Goal: Information Seeking & Learning: Learn about a topic

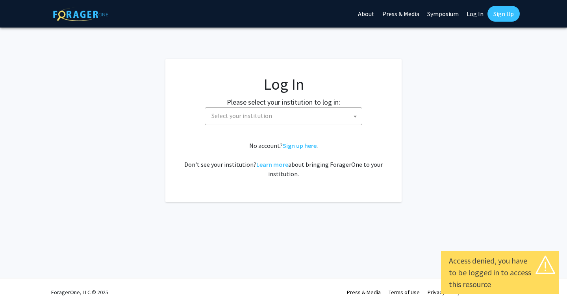
select select
click at [228, 117] on span "Select your institution" at bounding box center [241, 116] width 61 height 8
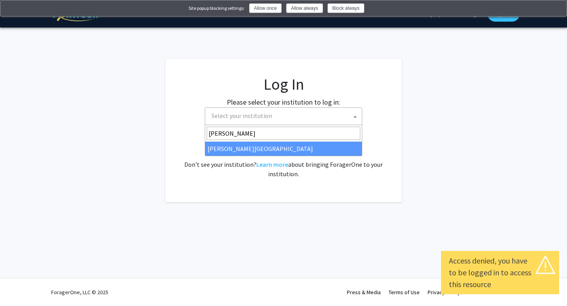
type input "thomas"
select select "24"
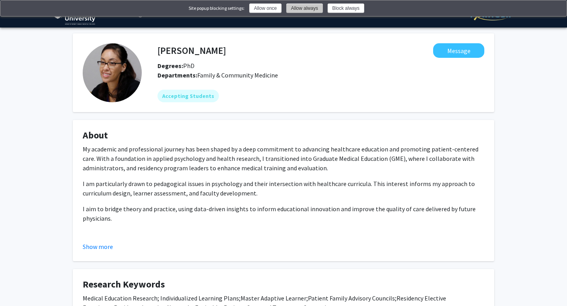
click at [312, 10] on button "Allow always" at bounding box center [304, 8] width 37 height 9
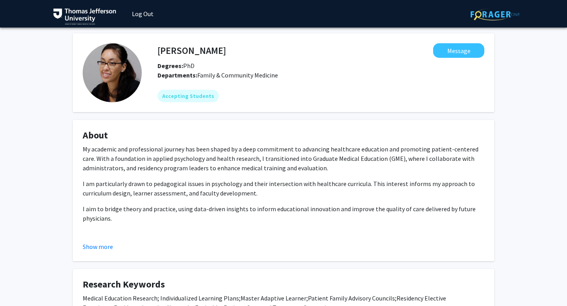
click at [103, 15] on img at bounding box center [84, 16] width 63 height 17
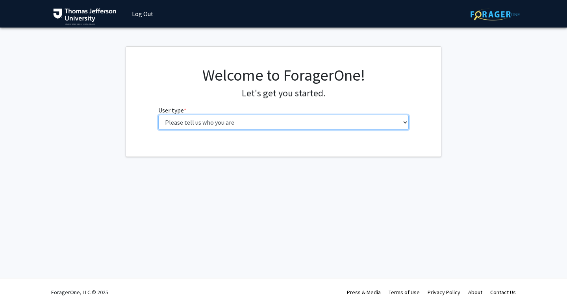
click at [202, 120] on select "Please tell us who you are Undergraduate Student Master's Student Doctoral Cand…" at bounding box center [283, 122] width 251 height 15
select select "3: doc"
click at [158, 115] on select "Please tell us who you are Undergraduate Student Master's Student Doctoral Cand…" at bounding box center [283, 122] width 251 height 15
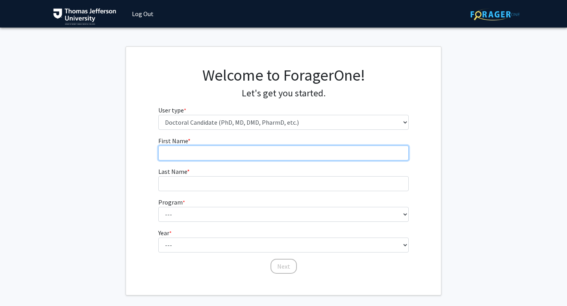
click at [233, 155] on input "First Name * required" at bounding box center [283, 153] width 251 height 15
type input "Ishaan"
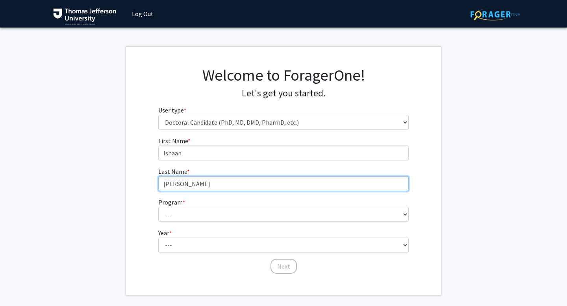
type input "Kumar"
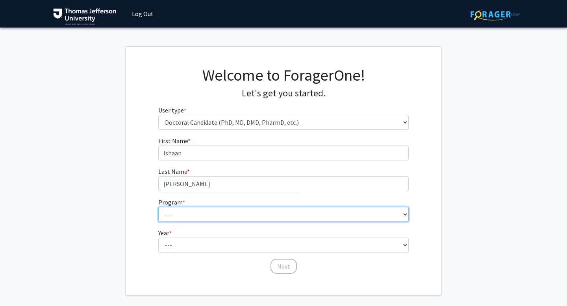
click at [195, 214] on select "--- Accelerated 3+3 BS in Health Sciences/Doctor of Occupational Therapy Accele…" at bounding box center [283, 214] width 251 height 15
select select "35: 815"
click at [158, 207] on select "--- Accelerated 3+3 BS in Health Sciences/Doctor of Occupational Therapy Accele…" at bounding box center [283, 214] width 251 height 15
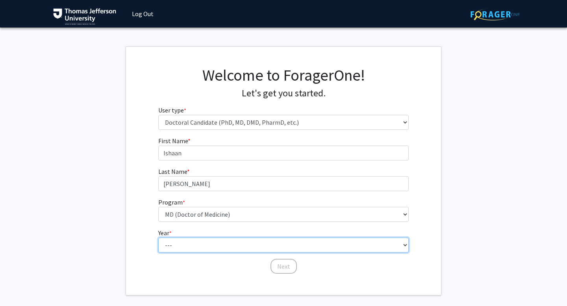
click at [202, 252] on select "--- First Year Second Year Third Year Fourth Year Fifth Year Sixth Year Seventh…" at bounding box center [283, 245] width 251 height 15
select select "1: first_year"
click at [158, 238] on select "--- First Year Second Year Third Year Fourth Year Fifth Year Sixth Year Seventh…" at bounding box center [283, 245] width 251 height 15
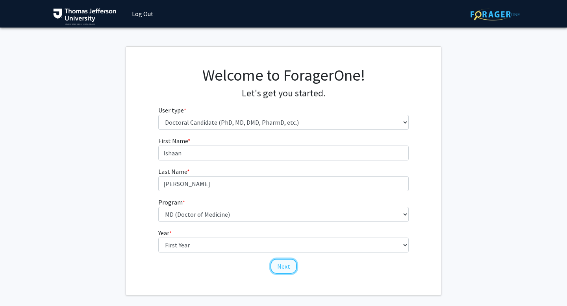
click at [280, 266] on button "Next" at bounding box center [283, 266] width 26 height 15
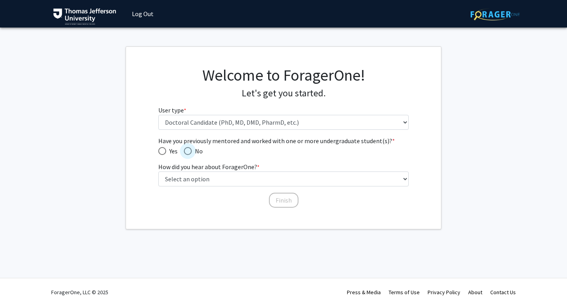
click at [187, 151] on span "Have you previously mentored and worked with one or more undergraduate student(…" at bounding box center [188, 151] width 8 height 8
click at [187, 151] on input "No" at bounding box center [188, 151] width 8 height 8
radio input "true"
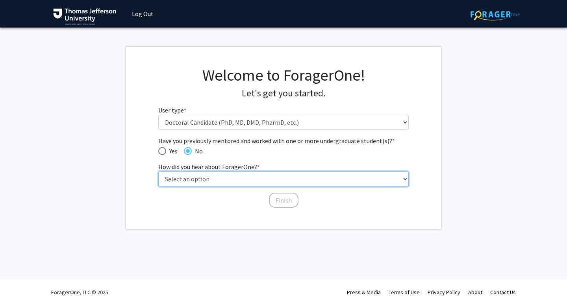
click at [195, 181] on select "Select an option Peer/student recommendation Faculty/staff recommendation Unive…" at bounding box center [283, 179] width 251 height 15
select select "3: university_website"
click at [158, 172] on select "Select an option Peer/student recommendation Faculty/staff recommendation Unive…" at bounding box center [283, 179] width 251 height 15
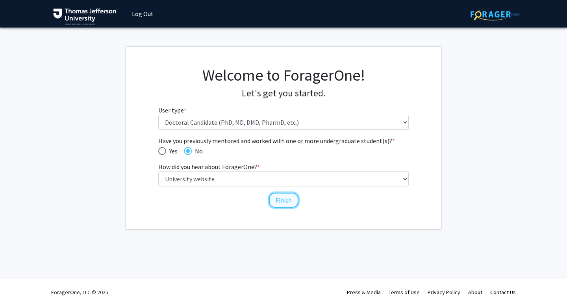
click at [283, 194] on button "Finish" at bounding box center [284, 200] width 30 height 15
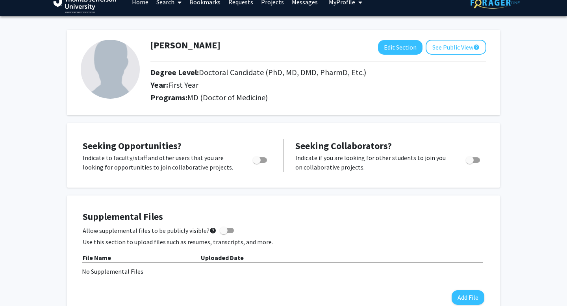
scroll to position [25, 0]
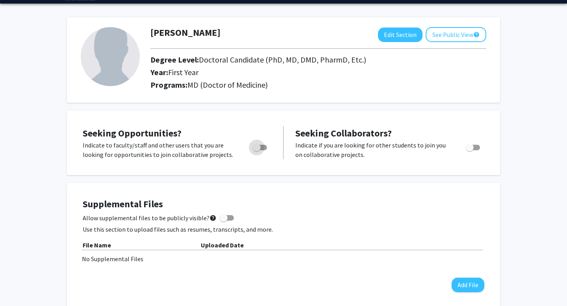
click at [263, 145] on span "Toggle" at bounding box center [260, 148] width 14 height 6
click at [257, 150] on input "Are you actively seeking opportunities?" at bounding box center [256, 150] width 0 height 0
checkbox input "true"
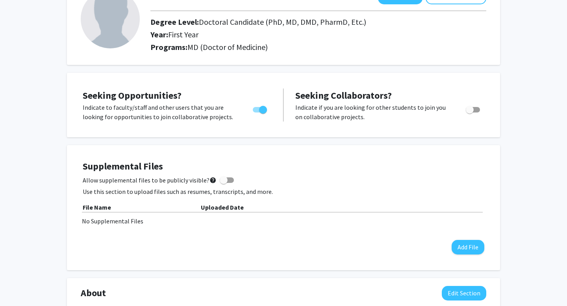
scroll to position [0, 0]
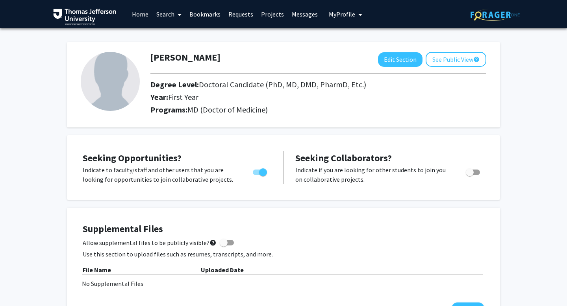
click at [171, 16] on link "Search" at bounding box center [168, 14] width 33 height 28
click at [174, 37] on span "Faculty/Staff" at bounding box center [181, 36] width 58 height 16
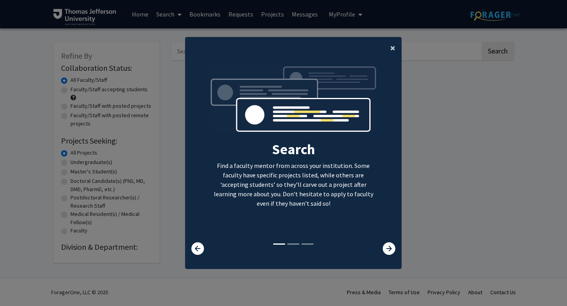
click at [389, 47] on button "×" at bounding box center [393, 48] width 18 height 22
click at [394, 65] on div "Search Find a faculty mentor from across your institution. Some faculty have sp…" at bounding box center [293, 153] width 216 height 177
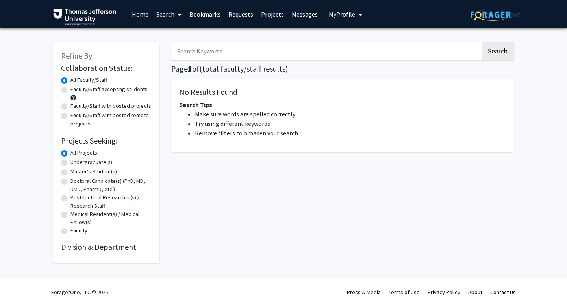
click at [364, 51] on input "Search Keywords" at bounding box center [325, 51] width 309 height 18
type input "alan kubey"
click at [481, 42] on button "Search" at bounding box center [497, 51] width 32 height 18
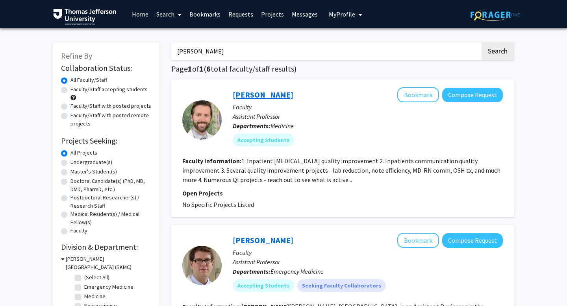
click at [266, 93] on link "Alan Kubey" at bounding box center [263, 95] width 61 height 10
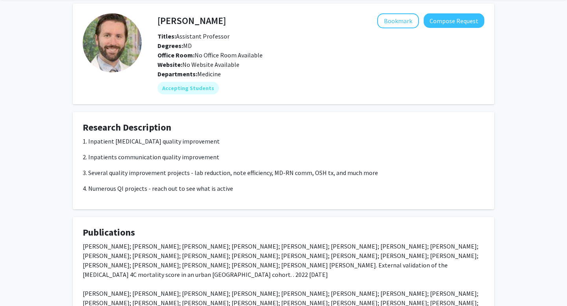
scroll to position [31, 0]
drag, startPoint x: 213, startPoint y: 126, endPoint x: 258, endPoint y: 189, distance: 77.3
click at [258, 189] on fg-card "Research Description 1. Inpatient heart failure quality improvement 2. Inpatien…" at bounding box center [283, 160] width 421 height 97
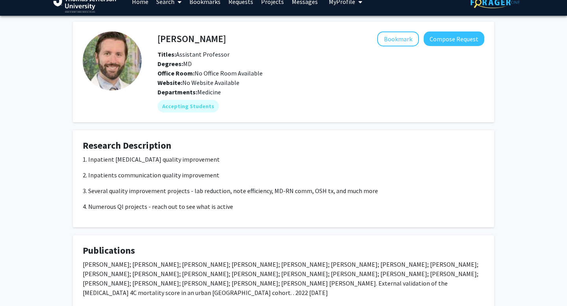
scroll to position [0, 0]
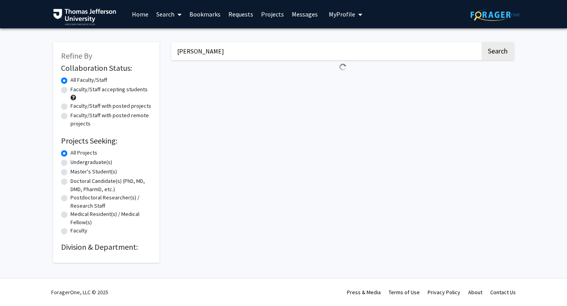
click at [203, 46] on input "alan kubey" at bounding box center [325, 51] width 309 height 18
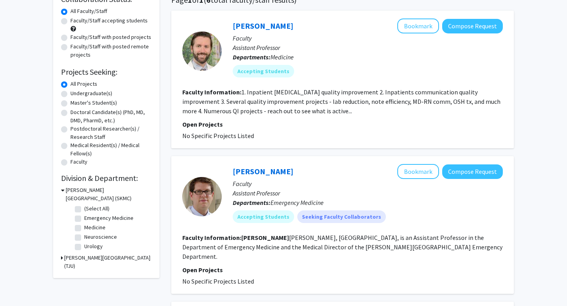
scroll to position [84, 0]
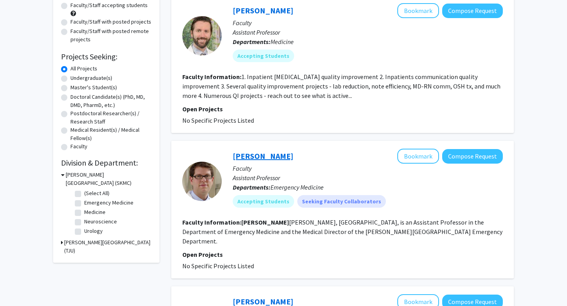
click at [261, 154] on link "Alan Cherney" at bounding box center [263, 156] width 61 height 10
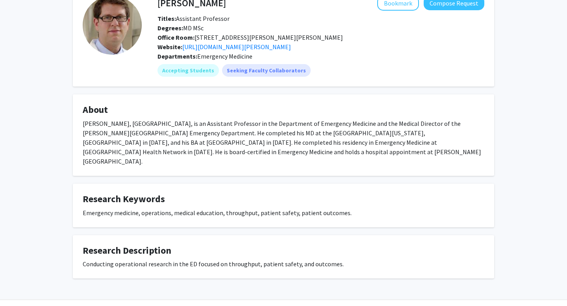
scroll to position [70, 0]
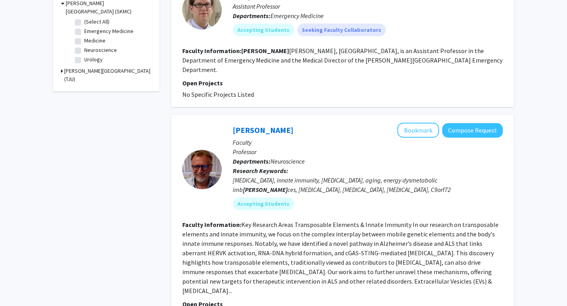
scroll to position [331, 0]
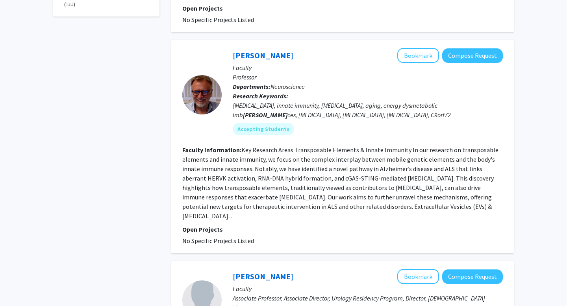
click at [269, 154] on fg-read-more "Key Research Areas Transposable Elements & Innate Immunity In our research on t…" at bounding box center [340, 183] width 316 height 74
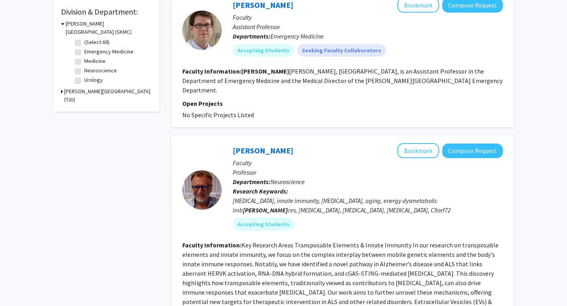
scroll to position [0, 0]
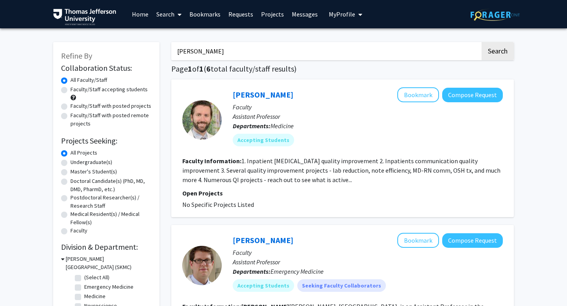
click at [218, 50] on input "alan kubey" at bounding box center [325, 51] width 309 height 18
click at [481, 42] on button "Search" at bounding box center [497, 51] width 32 height 18
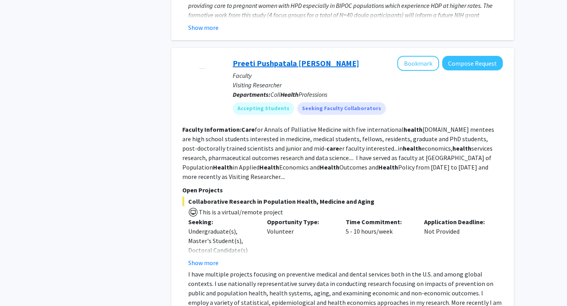
scroll to position [805, 0]
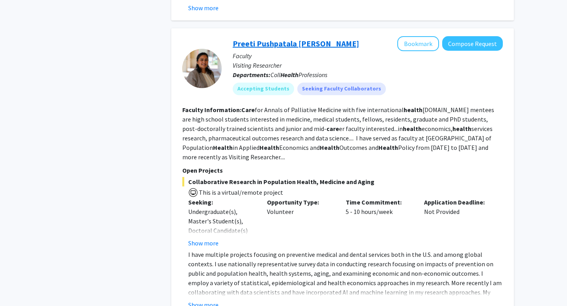
click at [300, 39] on link "Preeti Pushpatala Zanwar" at bounding box center [296, 44] width 126 height 10
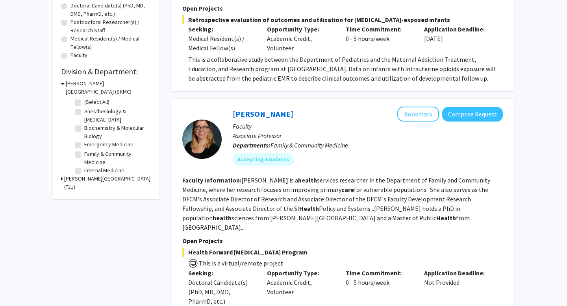
scroll to position [0, 0]
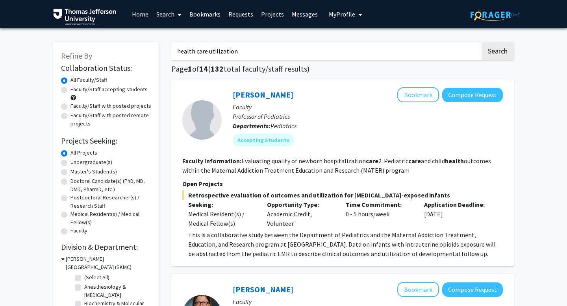
drag, startPoint x: 208, startPoint y: 52, endPoint x: 159, endPoint y: 51, distance: 49.2
click at [481, 42] on button "Search" at bounding box center [497, 51] width 32 height 18
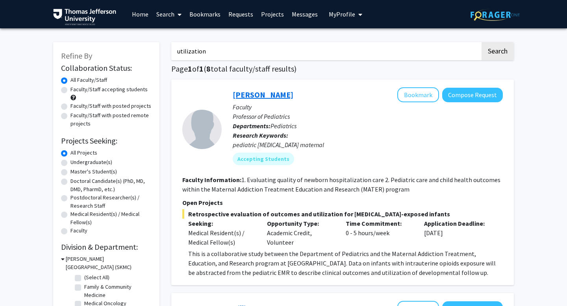
click at [257, 96] on link "[PERSON_NAME]" at bounding box center [263, 95] width 61 height 10
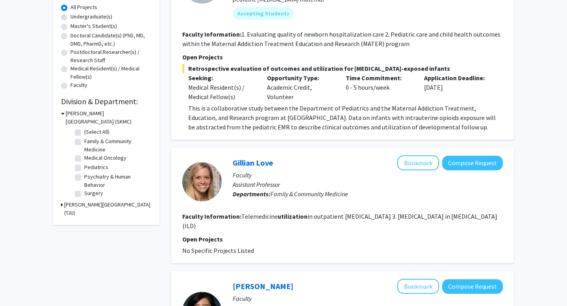
scroll to position [220, 0]
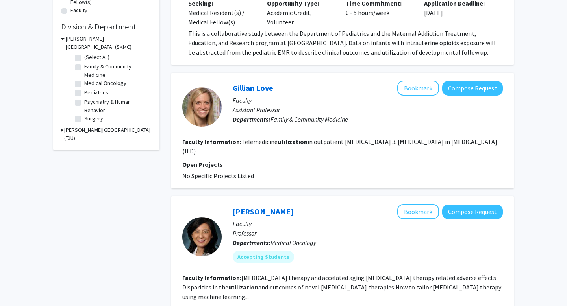
click at [250, 94] on div "Gillian Love Bookmark Compose Request" at bounding box center [368, 88] width 270 height 15
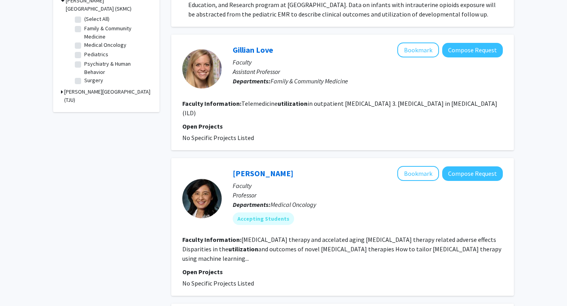
scroll to position [321, 0]
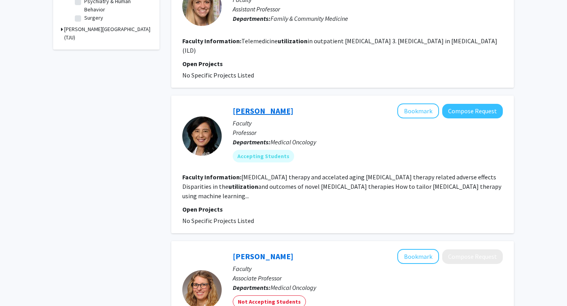
click at [262, 112] on link "Grace Lu-Yao" at bounding box center [263, 111] width 61 height 10
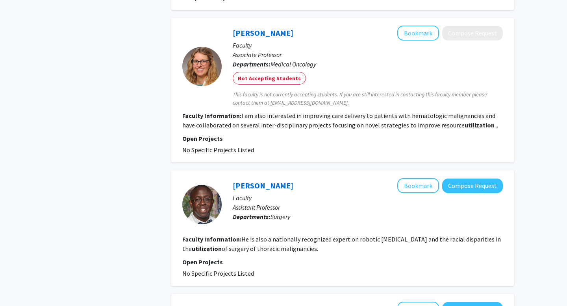
scroll to position [592, 0]
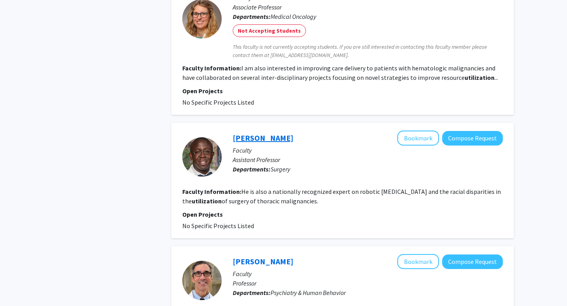
click at [281, 133] on link "Olugbenga Okusanya" at bounding box center [263, 138] width 61 height 10
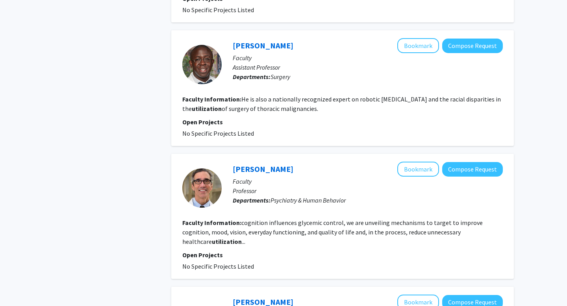
scroll to position [691, 0]
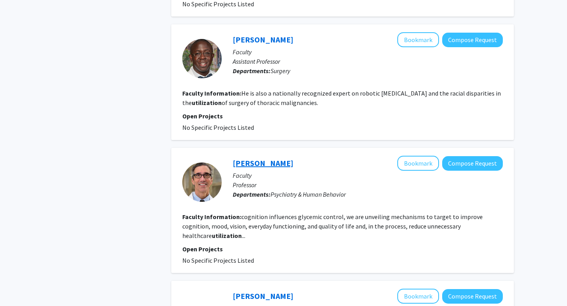
click at [249, 158] on link "Barry Rovner" at bounding box center [263, 163] width 61 height 10
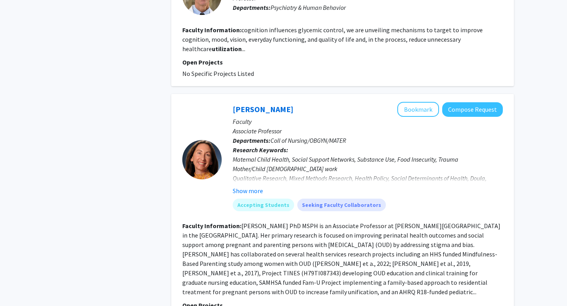
scroll to position [885, 0]
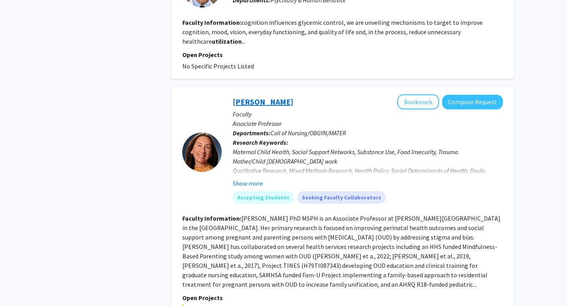
click at [255, 97] on link "Meghan Gannon" at bounding box center [263, 102] width 61 height 10
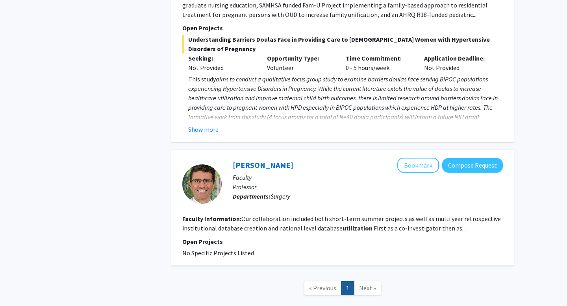
scroll to position [1157, 0]
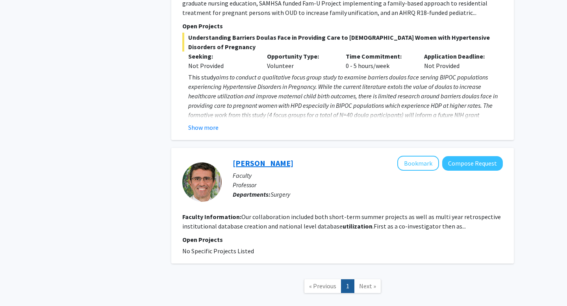
click at [269, 158] on link "Francesco Palazzo" at bounding box center [263, 163] width 61 height 10
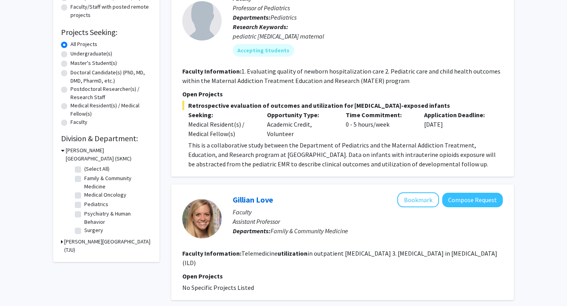
scroll to position [0, 0]
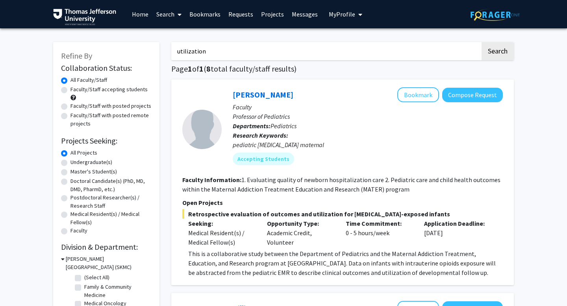
click at [194, 57] on input "utilization" at bounding box center [325, 51] width 309 height 18
click at [481, 42] on button "Search" at bounding box center [497, 51] width 32 height 18
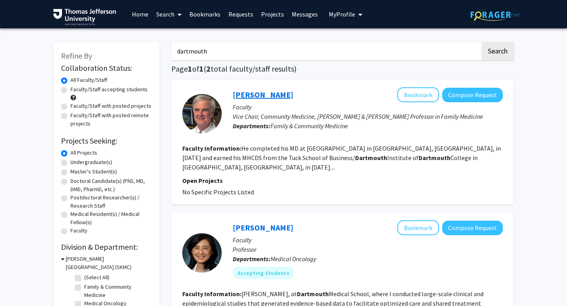
click at [242, 90] on link "Robert Motley" at bounding box center [263, 95] width 61 height 10
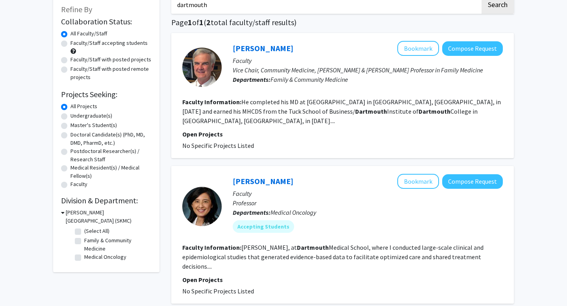
scroll to position [17, 0]
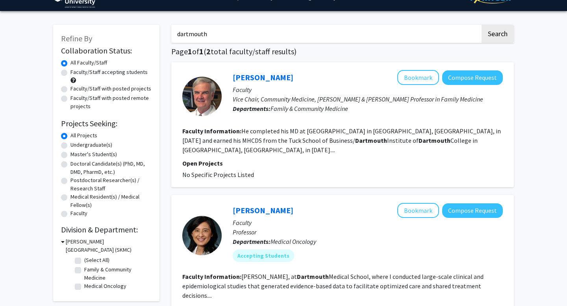
click at [211, 30] on input "dartmouth" at bounding box center [325, 34] width 309 height 18
paste input "Wennberg"
click at [481, 25] on button "Search" at bounding box center [497, 34] width 32 height 18
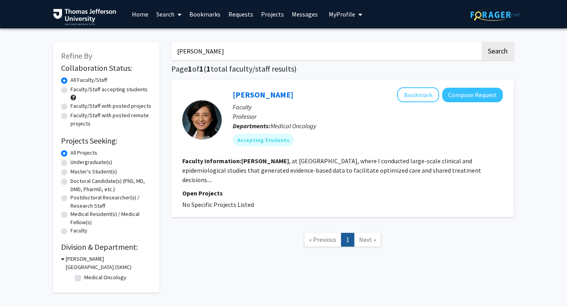
click at [200, 48] on input "Wennberg" at bounding box center [325, 51] width 309 height 18
type input "tdi"
click at [481, 42] on button "Search" at bounding box center [497, 51] width 32 height 18
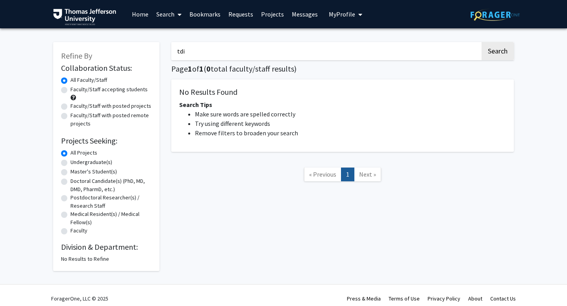
click at [200, 48] on input "tdi" at bounding box center [325, 51] width 309 height 18
type input "economics"
click at [481, 42] on button "Search" at bounding box center [497, 51] width 32 height 18
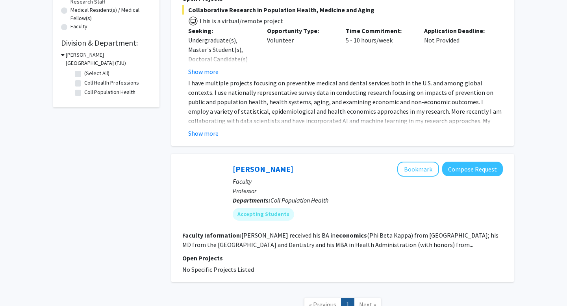
scroll to position [267, 0]
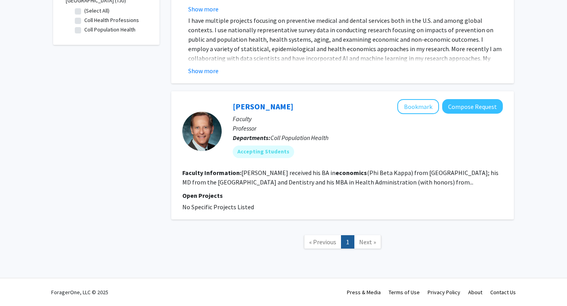
click at [260, 115] on p "Faculty" at bounding box center [368, 118] width 270 height 9
click at [255, 107] on link "David Nash" at bounding box center [263, 107] width 61 height 10
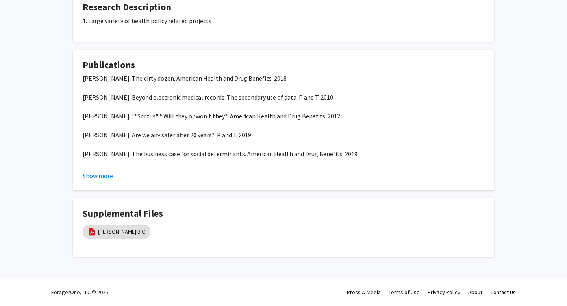
scroll to position [300, 0]
click at [127, 228] on link "DAVID NASH BIO" at bounding box center [122, 232] width 48 height 8
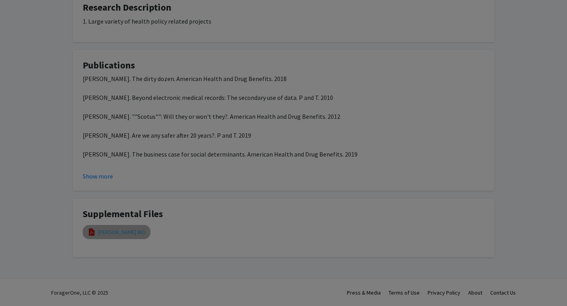
select select "custom"
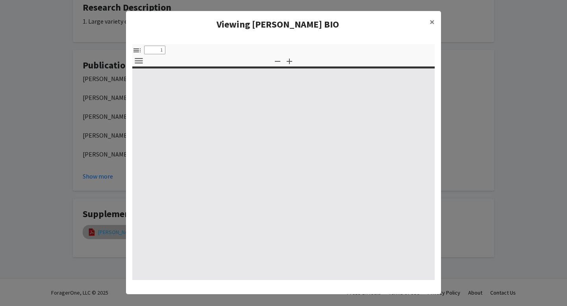
type input "0"
select select "custom"
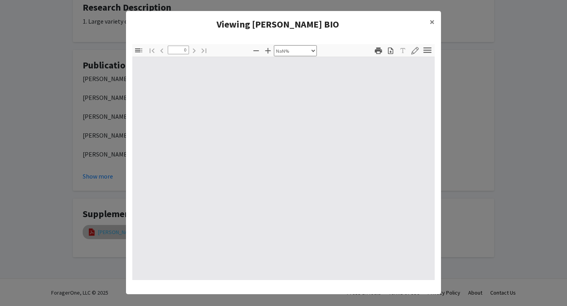
type input "1"
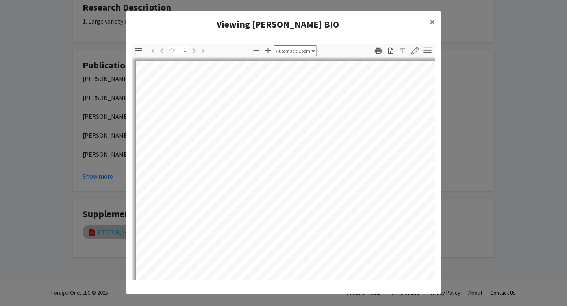
select select "auto"
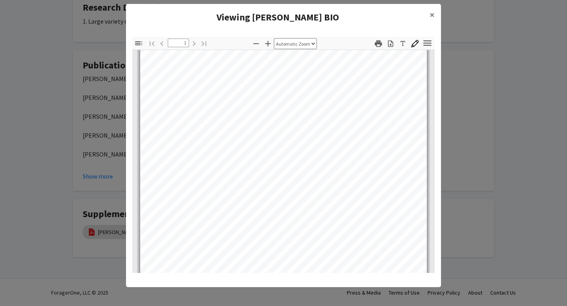
scroll to position [0, 0]
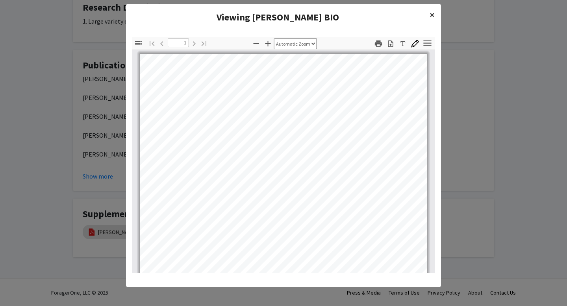
click at [432, 15] on span "×" at bounding box center [432, 15] width 5 height 12
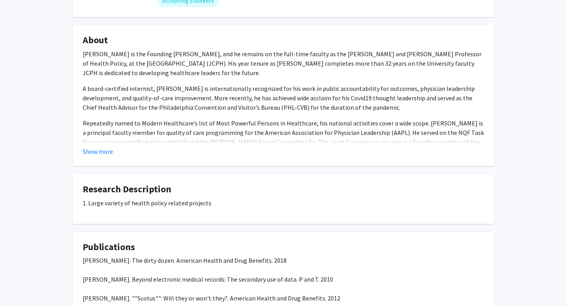
scroll to position [99, 0]
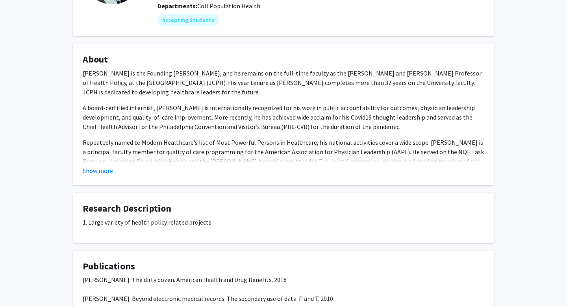
click at [98, 178] on fg-card "About David B. Nash is the Founding Dean Emeritus, and he remains on the full-t…" at bounding box center [283, 114] width 421 height 141
click at [98, 175] on button "Show more" at bounding box center [98, 170] width 30 height 9
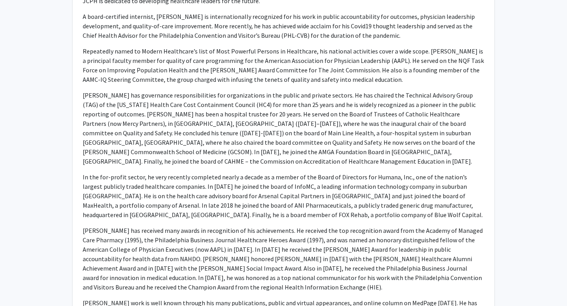
scroll to position [208, 0]
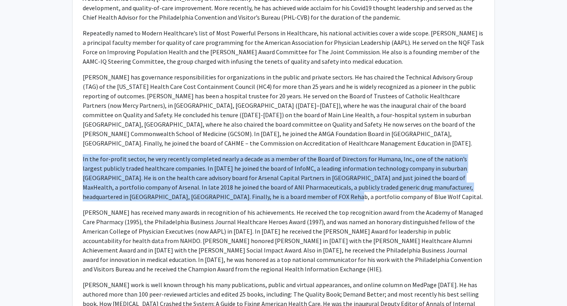
drag, startPoint x: 118, startPoint y: 144, endPoint x: 238, endPoint y: 187, distance: 127.8
click at [238, 187] on div "David B. Nash is the Founding Dean Emeritus, and he remains on the full-time fa…" at bounding box center [284, 170] width 402 height 422
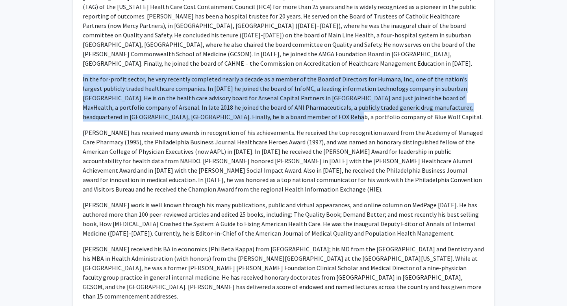
scroll to position [369, 0]
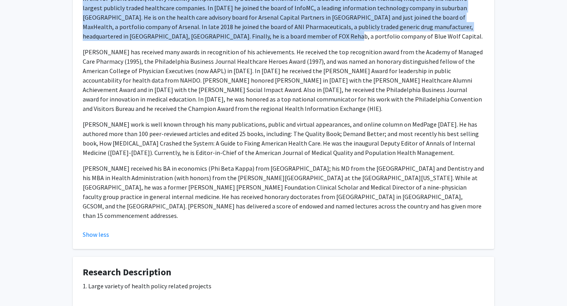
click at [238, 187] on p "Dr. Nash received his BA in economics (Phi Beta Kappa) from Vassar College; his…" at bounding box center [284, 192] width 402 height 57
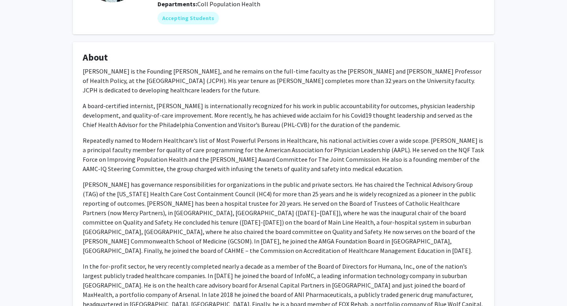
scroll to position [0, 0]
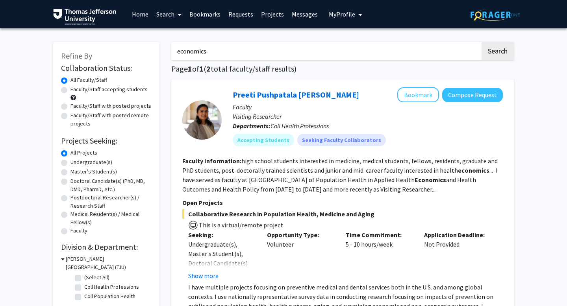
click at [211, 51] on input "economics" at bounding box center [325, 51] width 309 height 18
click at [481, 42] on button "Search" at bounding box center [497, 51] width 32 height 18
click at [243, 53] on input "economic" at bounding box center [325, 51] width 309 height 18
type input "variation"
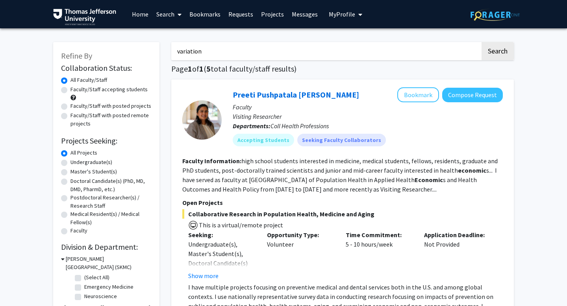
click at [481, 42] on button "Search" at bounding box center [497, 51] width 32 height 18
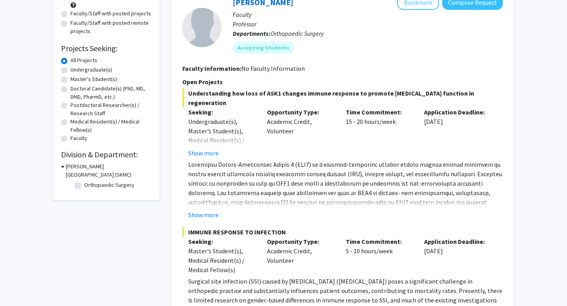
scroll to position [88, 0]
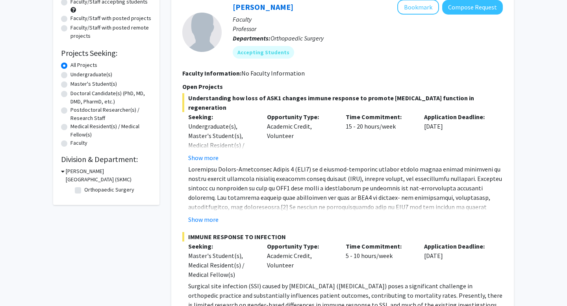
click at [265, 12] on div "Theresa Freeman Bookmark Compose Request" at bounding box center [368, 7] width 270 height 15
click at [264, 9] on link "Theresa Freeman" at bounding box center [263, 7] width 61 height 10
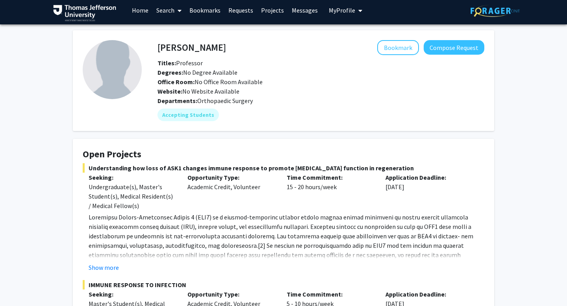
scroll to position [113, 0]
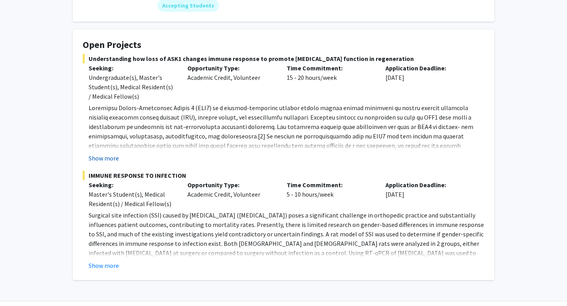
click at [106, 158] on button "Show more" at bounding box center [104, 158] width 30 height 9
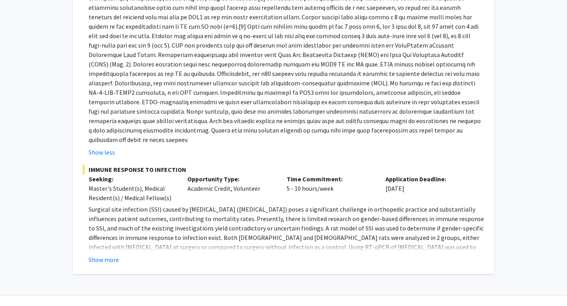
scroll to position [159, 0]
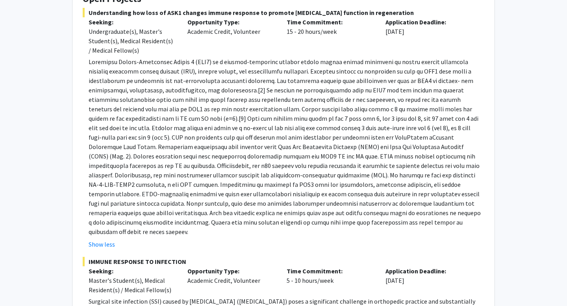
click at [228, 81] on p at bounding box center [287, 147] width 396 height 180
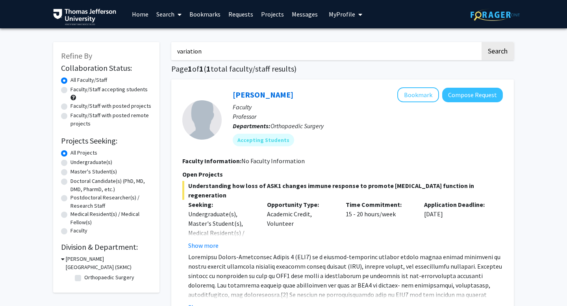
scroll to position [22, 0]
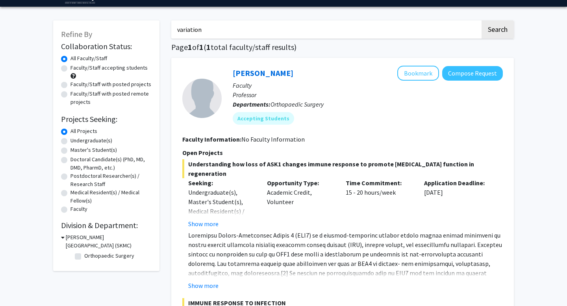
click at [191, 27] on input "variation" at bounding box center [325, 29] width 309 height 18
type input "geographic"
click at [481, 20] on button "Search" at bounding box center [497, 29] width 32 height 18
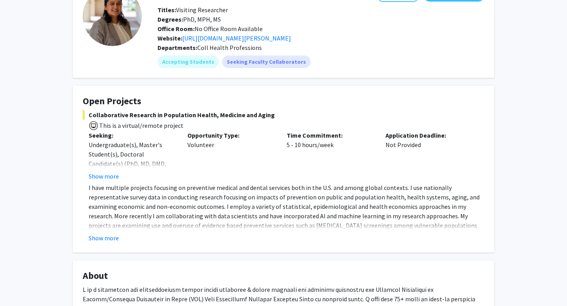
scroll to position [60, 0]
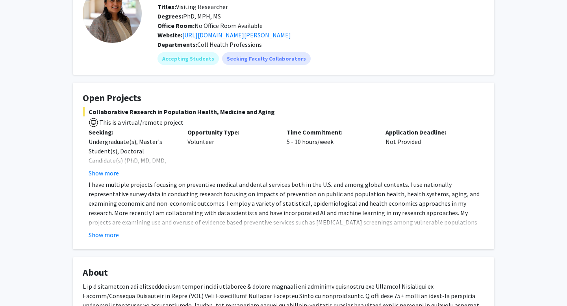
click at [111, 236] on p "I have multiple projects focusing on preventive medical and dental services bot…" at bounding box center [287, 213] width 396 height 66
click at [115, 240] on button "Show more" at bounding box center [104, 234] width 30 height 9
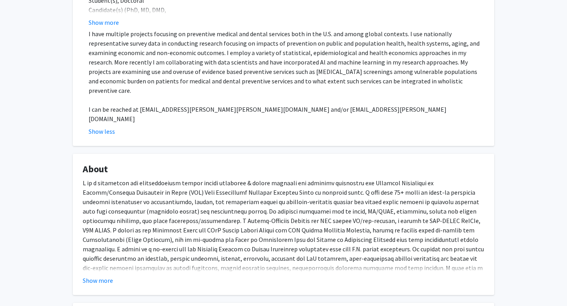
scroll to position [278, 0]
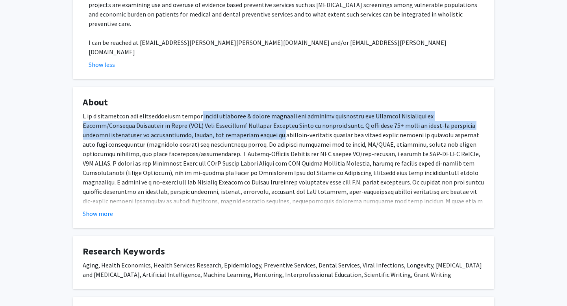
drag, startPoint x: 195, startPoint y: 103, endPoint x: 209, endPoint y: 125, distance: 26.2
click at [209, 125] on p at bounding box center [284, 167] width 402 height 113
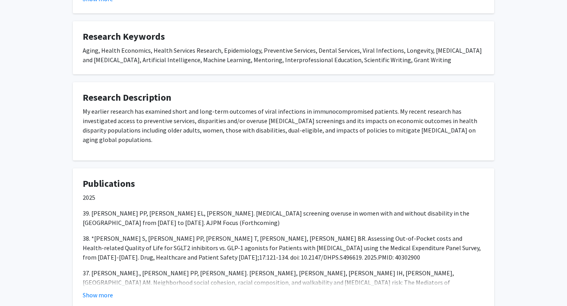
scroll to position [522, 0]
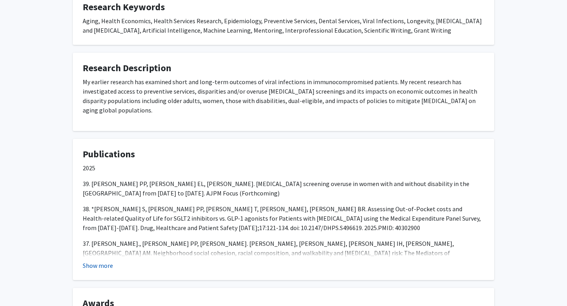
click at [95, 261] on button "Show more" at bounding box center [98, 265] width 30 height 9
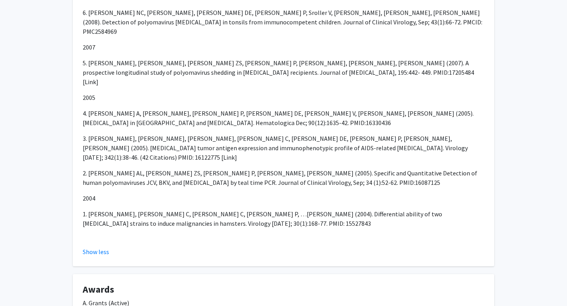
scroll to position [2149, 0]
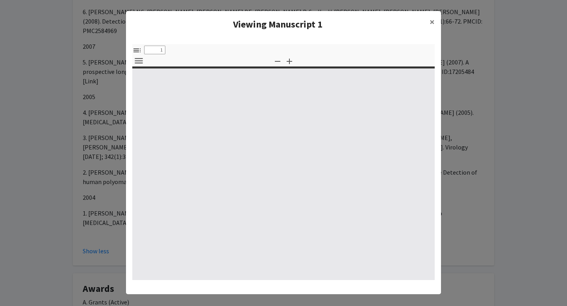
select select "custom"
type input "0"
select select "custom"
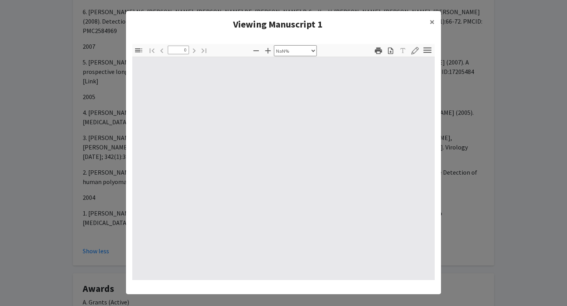
type input "1"
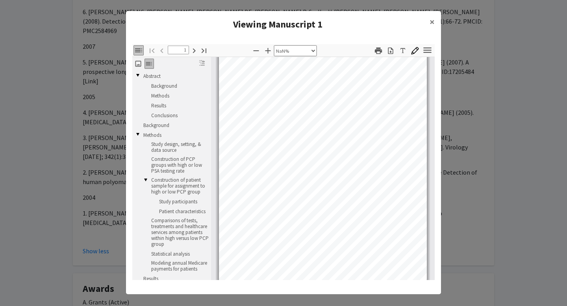
scroll to position [19, 0]
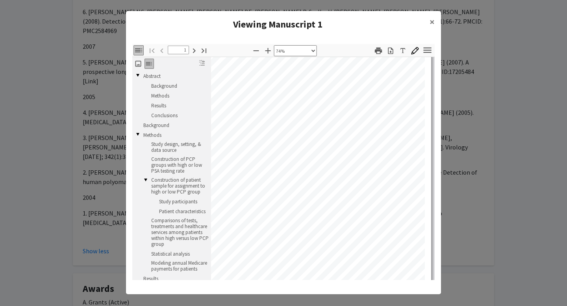
select select "custom"
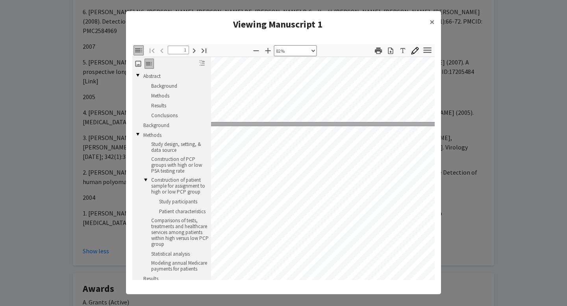
type input "2"
select select "custom"
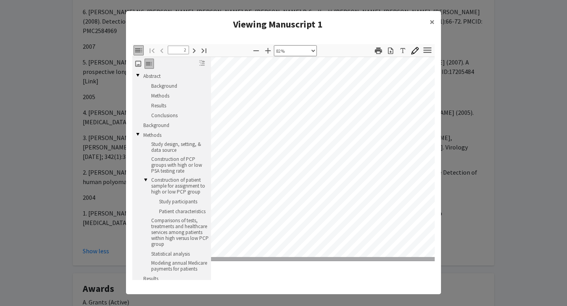
type input "3"
select select "custom"
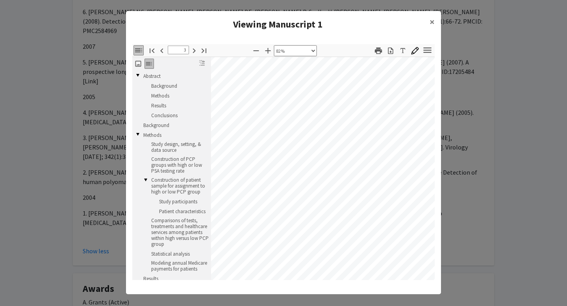
type input "4"
select select "custom"
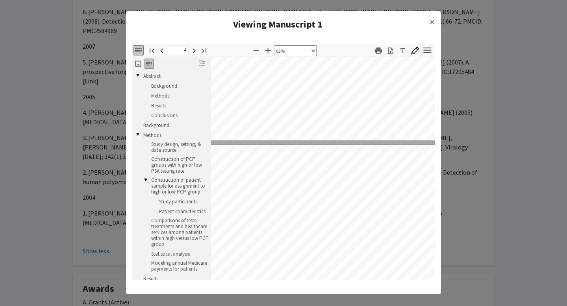
type input "5"
select select "custom"
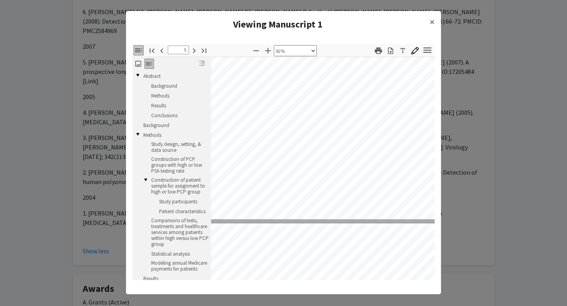
type input "6"
select select "custom"
type input "7"
select select "custom"
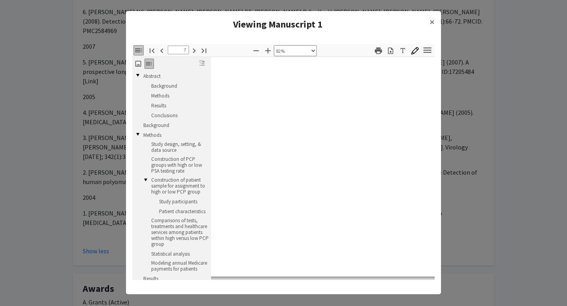
type input "8"
select select "custom"
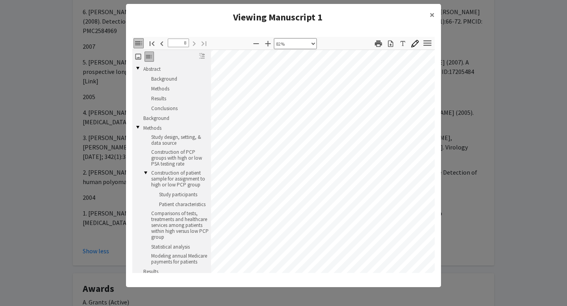
scroll to position [2300, 22]
type input "7"
select select "custom"
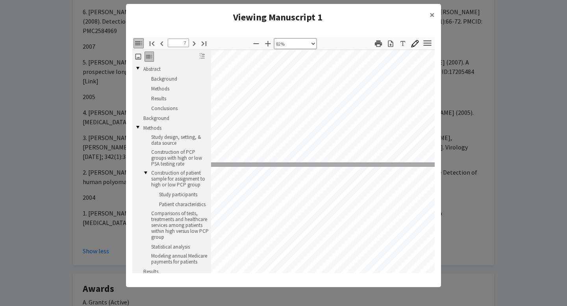
type input "8"
select select "custom"
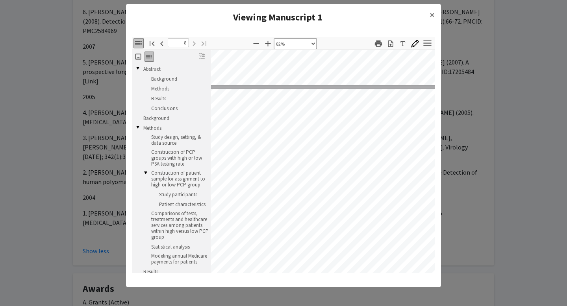
scroll to position [2378, 22]
type input "7"
select select "custom"
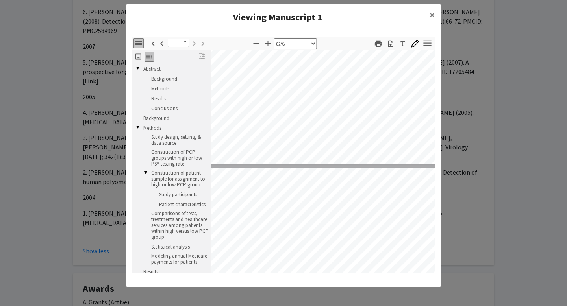
type input "6"
select select "custom"
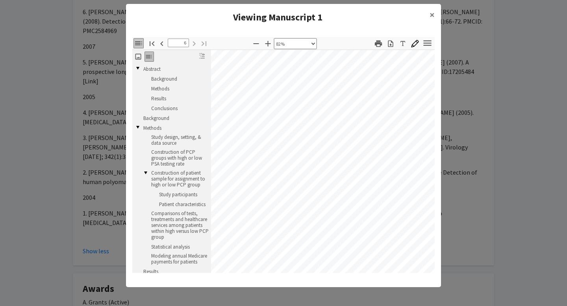
type input "5"
select select "custom"
type input "4"
select select "custom"
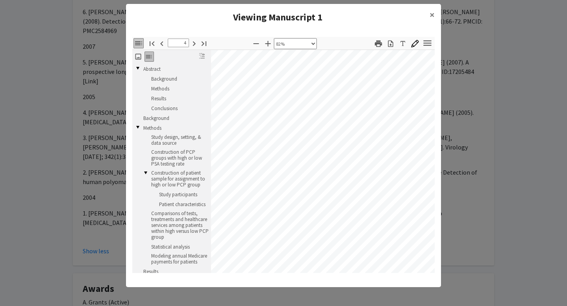
type input "3"
select select "custom"
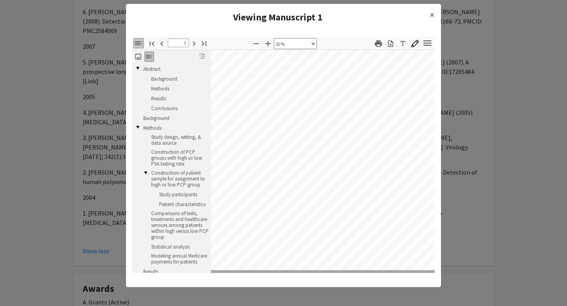
type input "2"
select select "custom"
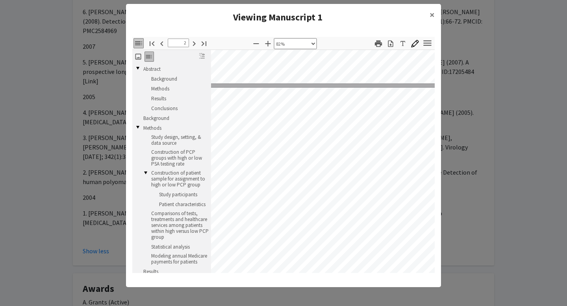
type input "1"
select select "custom"
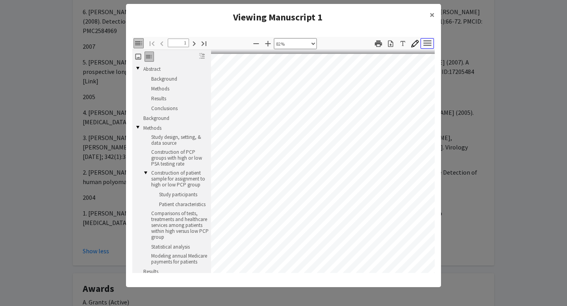
click at [427, 43] on icon "button" at bounding box center [427, 43] width 8 height 6
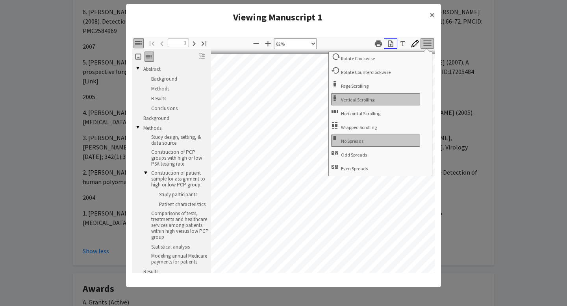
click at [392, 44] on icon "button" at bounding box center [390, 43] width 5 height 7
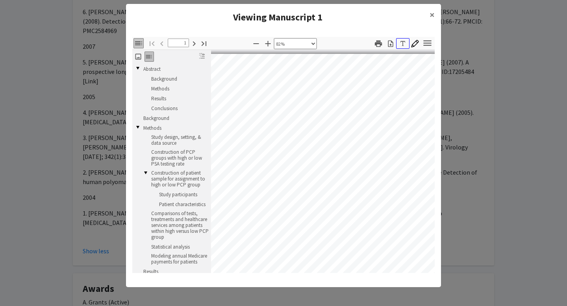
click at [400, 44] on icon "button" at bounding box center [403, 44] width 8 height 8
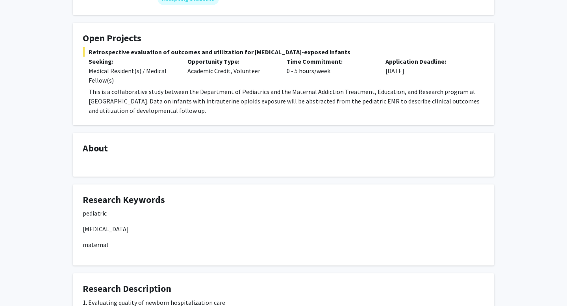
scroll to position [237, 0]
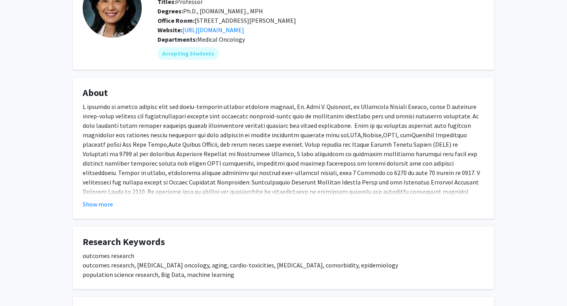
scroll to position [168, 0]
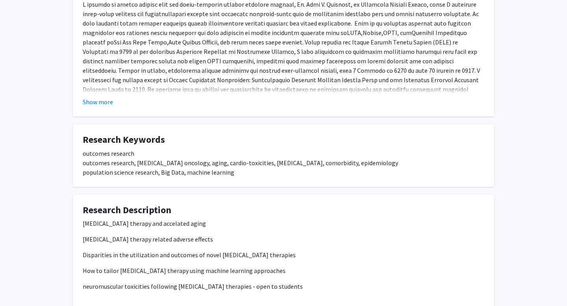
click at [232, 177] on div "outcomes research outcomes research, [MEDICAL_DATA] oncology, aging, cardio-tox…" at bounding box center [284, 163] width 402 height 28
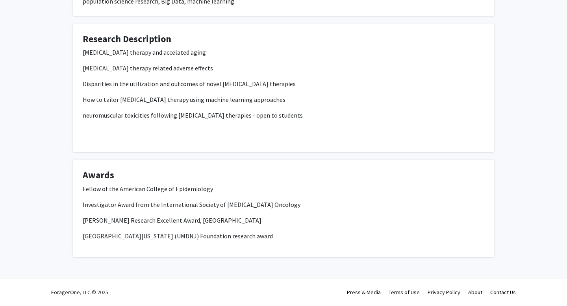
scroll to position [0, 0]
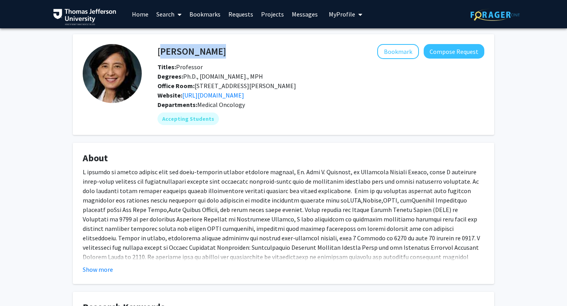
copy h4 "[PERSON_NAME]"
drag, startPoint x: 157, startPoint y: 50, endPoint x: 209, endPoint y: 52, distance: 51.6
click at [209, 52] on div "[PERSON_NAME] Bookmark Compose Request" at bounding box center [321, 51] width 339 height 15
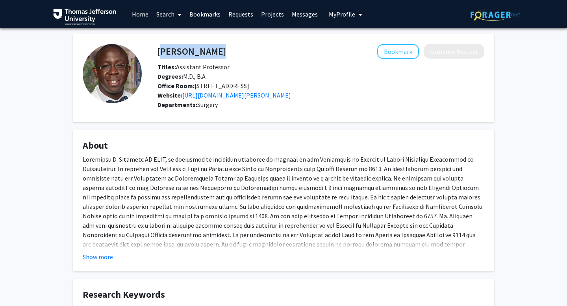
drag, startPoint x: 159, startPoint y: 54, endPoint x: 244, endPoint y: 54, distance: 84.6
click at [244, 54] on div "Olugbenga Okusanya Bookmark Compose Request" at bounding box center [321, 51] width 339 height 15
copy h4 "Olugbenga Okusanya"
click at [205, 174] on div at bounding box center [284, 207] width 402 height 104
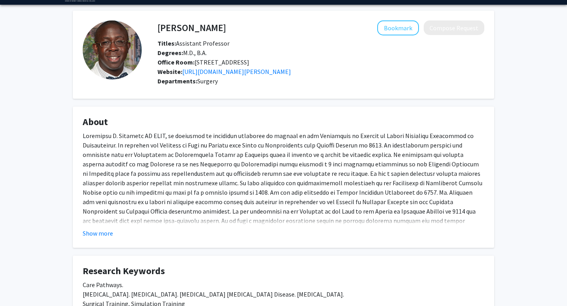
scroll to position [69, 0]
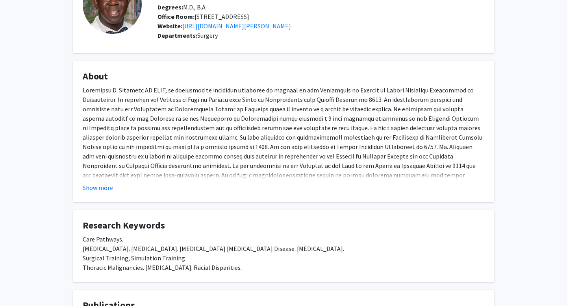
click at [115, 193] on div "Show more" at bounding box center [284, 187] width 402 height 9
click at [118, 202] on fg-card "About Show more" at bounding box center [283, 131] width 421 height 141
click at [101, 193] on button "Show more" at bounding box center [98, 187] width 30 height 9
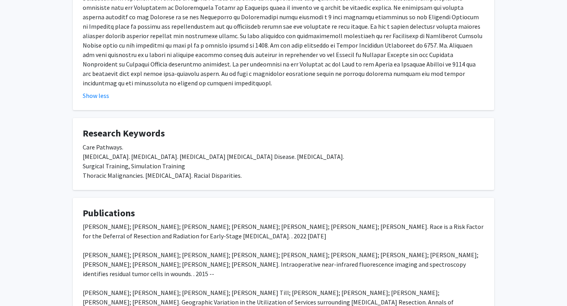
scroll to position [172, 0]
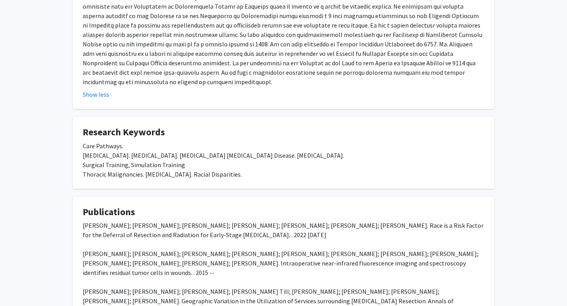
drag, startPoint x: 199, startPoint y: 133, endPoint x: 209, endPoint y: 144, distance: 15.6
click at [209, 144] on fg-card "Research Keywords Care Pathways. Lung cancer. Esophageal Cancer. Benign Foregut…" at bounding box center [283, 153] width 421 height 72
click at [216, 161] on div "Care Pathways. Lung cancer. Esophageal Cancer. Benign Foregut Disease. Robotic …" at bounding box center [284, 160] width 402 height 38
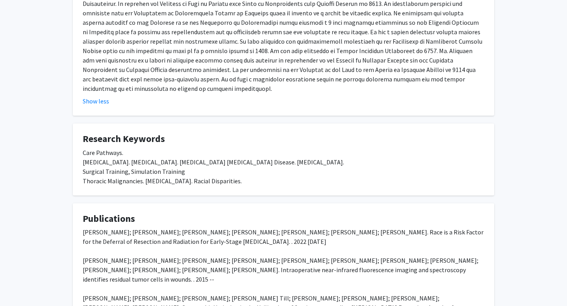
scroll to position [254, 0]
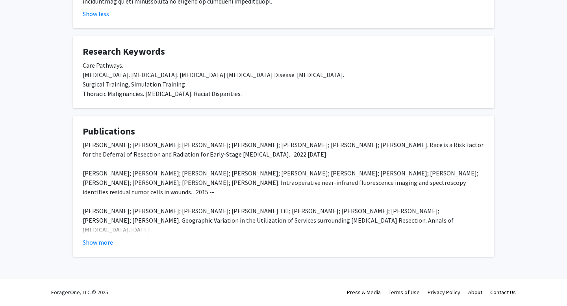
click at [98, 255] on fg-card "Publications Charles Y Huang; Shale Mack; Tyle R Grenda; Julie A Barta; Brian M…" at bounding box center [283, 186] width 421 height 141
click at [100, 247] on button "Show more" at bounding box center [98, 242] width 30 height 9
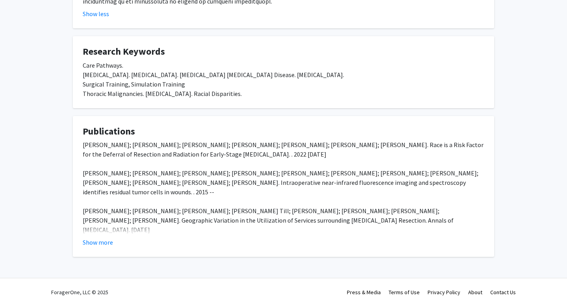
scroll to position [262, 0]
click at [83, 238] on button "Show more" at bounding box center [98, 242] width 30 height 9
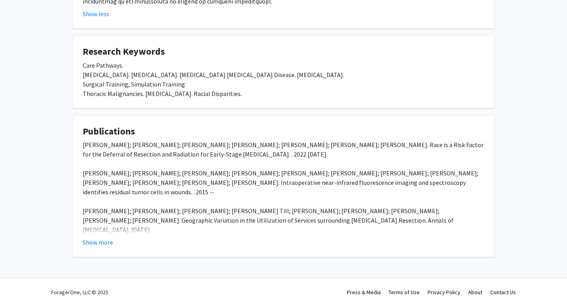
click at [83, 238] on button "Show more" at bounding box center [98, 242] width 30 height 9
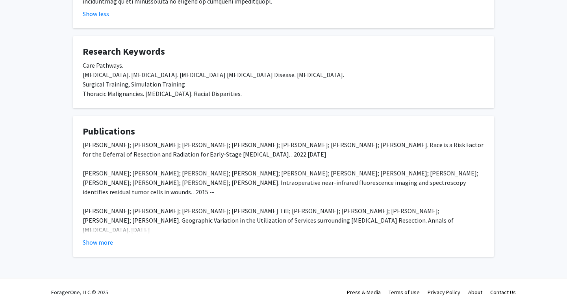
click at [83, 238] on button "Show more" at bounding box center [98, 242] width 30 height 9
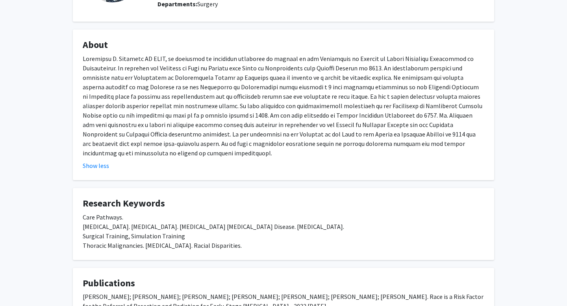
scroll to position [330, 0]
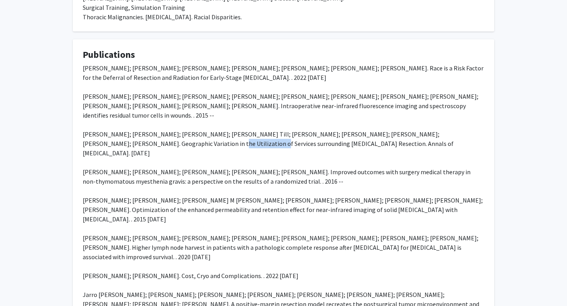
drag, startPoint x: 128, startPoint y: 153, endPoint x: 172, endPoint y: 154, distance: 44.9
drag, startPoint x: 83, startPoint y: 145, endPoint x: 455, endPoint y: 155, distance: 371.8
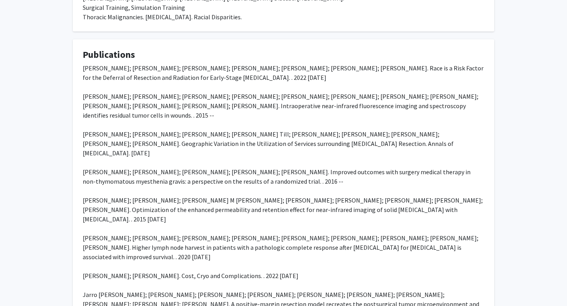
copy div "Darshak S. Thosani; Luke T. Meredith; Richard West; Brian M. Till; Uzma Rahman;…"
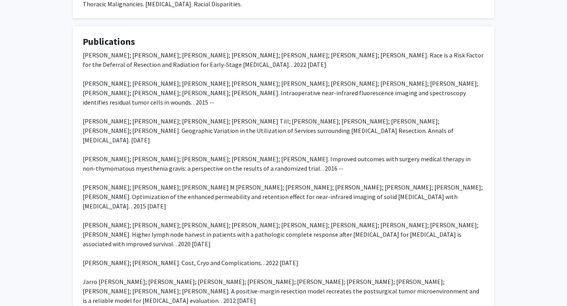
scroll to position [342, 0]
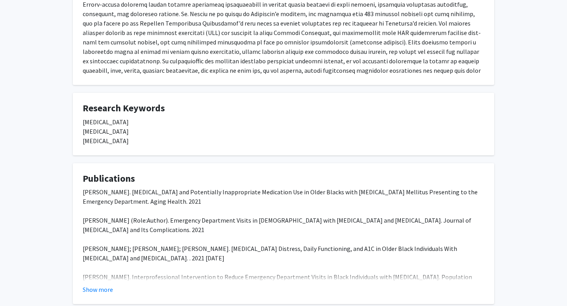
scroll to position [231, 0]
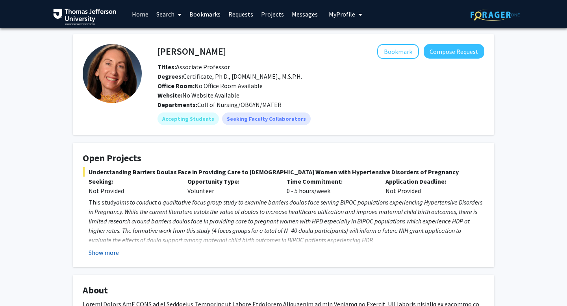
click at [112, 252] on button "Show more" at bounding box center [104, 252] width 30 height 9
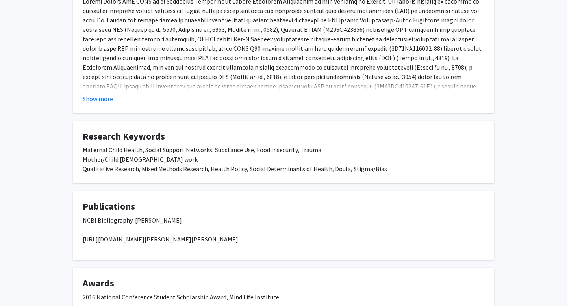
scroll to position [455, 0]
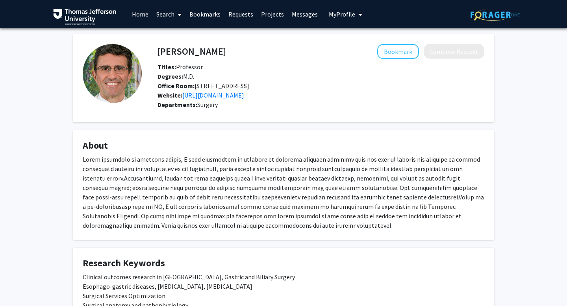
drag, startPoint x: 238, startPoint y: 173, endPoint x: 257, endPoint y: 186, distance: 22.7
click at [257, 186] on div at bounding box center [284, 193] width 402 height 76
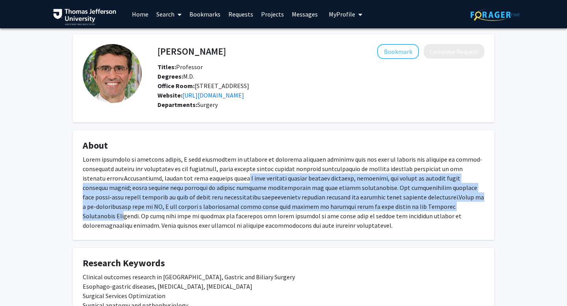
drag, startPoint x: 211, startPoint y: 185, endPoint x: 356, endPoint y: 219, distance: 149.5
click at [356, 219] on div at bounding box center [284, 193] width 402 height 76
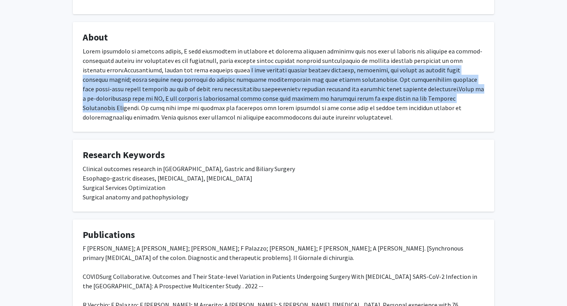
scroll to position [186, 0]
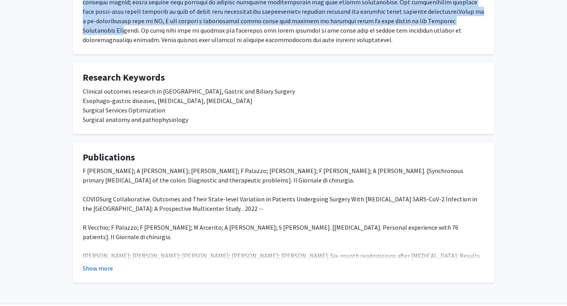
click at [106, 273] on button "Show more" at bounding box center [98, 268] width 30 height 9
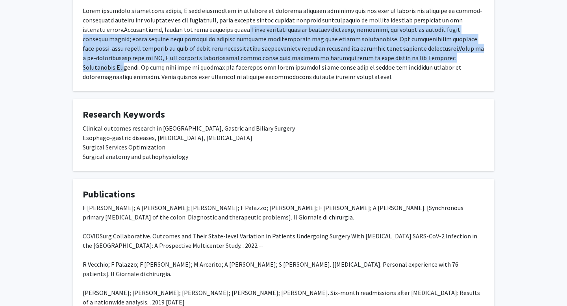
scroll to position [0, 0]
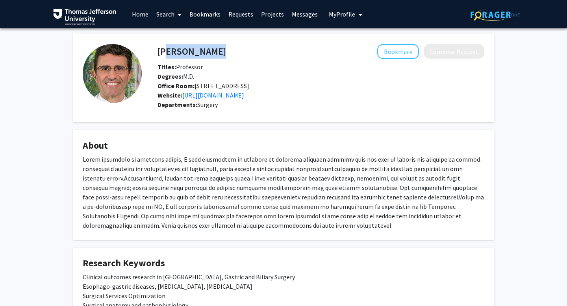
copy h4 "rancesco Palazzo"
drag, startPoint x: 161, startPoint y: 52, endPoint x: 233, endPoint y: 52, distance: 72.4
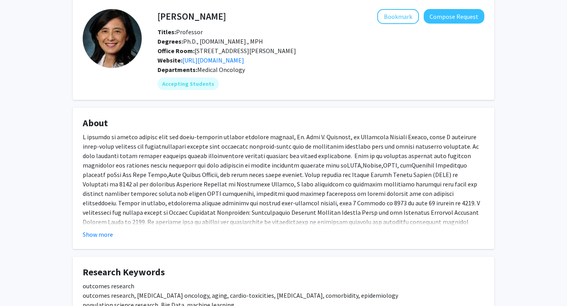
scroll to position [52, 0]
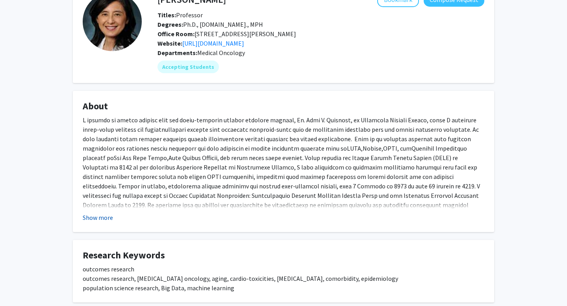
click at [104, 222] on button "Show more" at bounding box center [98, 217] width 30 height 9
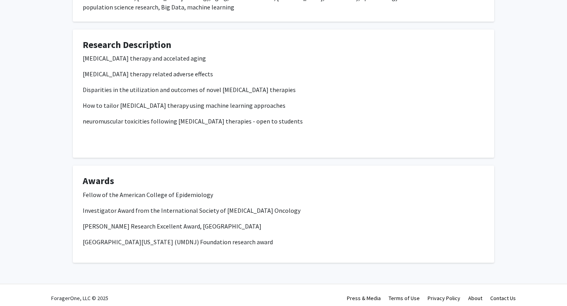
scroll to position [405, 0]
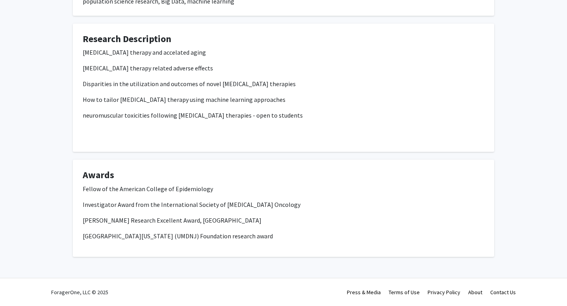
drag, startPoint x: 84, startPoint y: 189, endPoint x: 339, endPoint y: 242, distance: 260.2
click at [339, 242] on div "Fellow of the American College of Epidemiology Investigator Award from the Inte…" at bounding box center [284, 215] width 402 height 63
click at [322, 218] on p "Dean's Research Excellent Award, Rutgers University" at bounding box center [284, 220] width 402 height 9
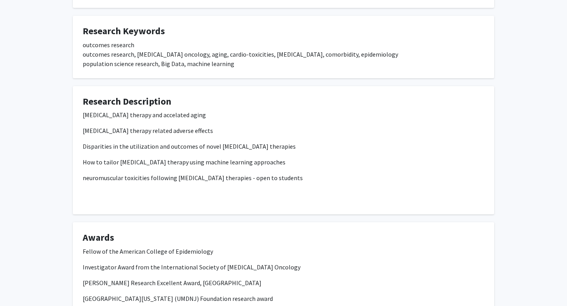
scroll to position [338, 0]
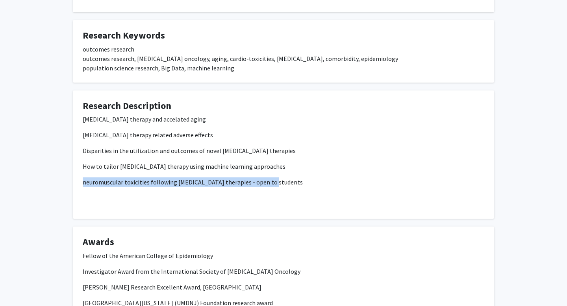
drag, startPoint x: 279, startPoint y: 179, endPoint x: 278, endPoint y: 173, distance: 6.0
click at [278, 173] on div "Cancer therapy and accelated aging cancer therapy related adverse effects Dispa…" at bounding box center [284, 159] width 402 height 88
click at [275, 173] on div "Cancer therapy and accelated aging cancer therapy related adverse effects Dispa…" at bounding box center [284, 159] width 402 height 88
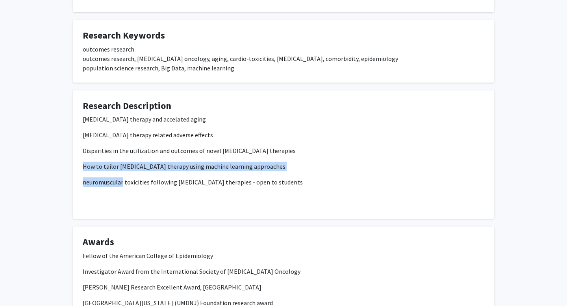
drag, startPoint x: 275, startPoint y: 173, endPoint x: 273, endPoint y: 161, distance: 12.0
click at [273, 161] on div "Cancer therapy and accelated aging cancer therapy related adverse effects Dispa…" at bounding box center [284, 159] width 402 height 88
click at [268, 154] on p "Disparities in the utilization and outcomes of novel cancer therapies" at bounding box center [284, 150] width 402 height 9
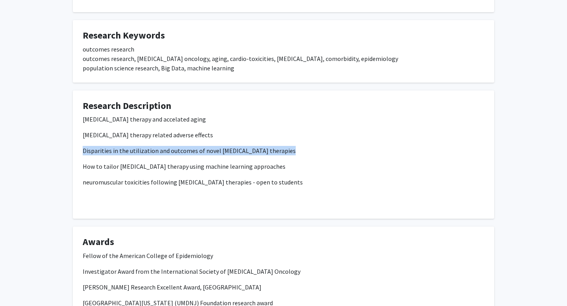
drag, startPoint x: 268, startPoint y: 154, endPoint x: 268, endPoint y: 146, distance: 7.9
click at [268, 146] on div "Cancer therapy and accelated aging cancer therapy related adverse effects Dispa…" at bounding box center [284, 159] width 402 height 88
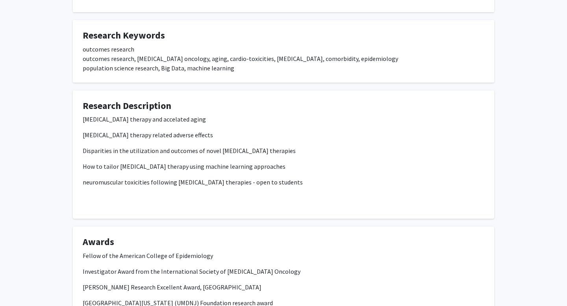
click at [250, 139] on p "cancer therapy related adverse effects" at bounding box center [284, 134] width 402 height 9
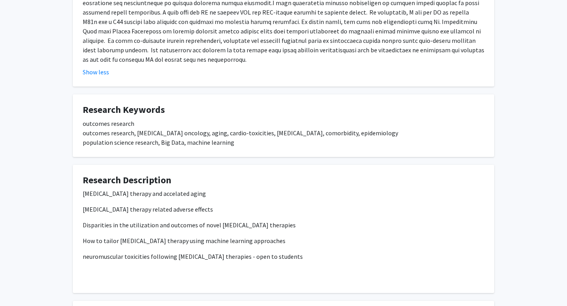
scroll to position [255, 0]
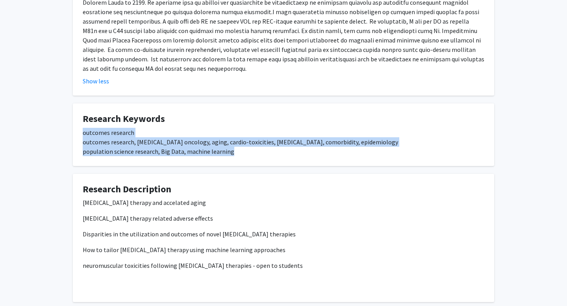
drag, startPoint x: 239, startPoint y: 151, endPoint x: 68, endPoint y: 129, distance: 171.5
click at [68, 129] on div "Grace Lu-Yao Bookmark Compose Request Titles: Professor Degrees: Ph.D., B.Sc., …" at bounding box center [283, 94] width 433 height 628
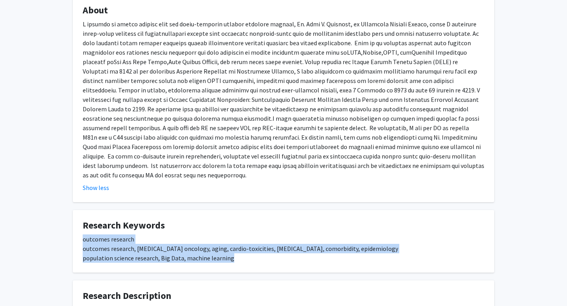
scroll to position [146, 0]
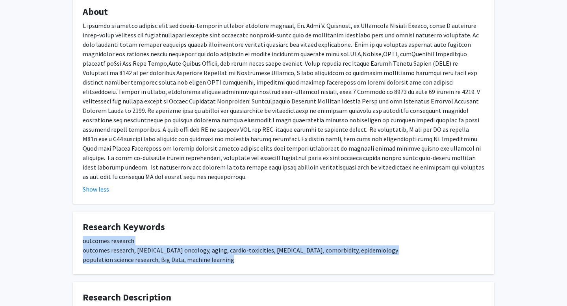
click at [93, 80] on div at bounding box center [284, 101] width 402 height 161
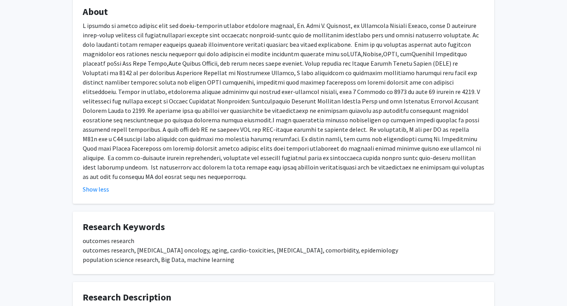
click at [323, 35] on div at bounding box center [284, 101] width 402 height 161
copy div "Wennberg"
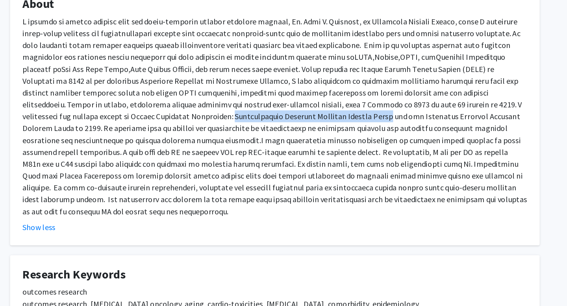
drag, startPoint x: 112, startPoint y: 111, endPoint x: 239, endPoint y: 109, distance: 127.6
click at [239, 109] on div at bounding box center [284, 101] width 402 height 161
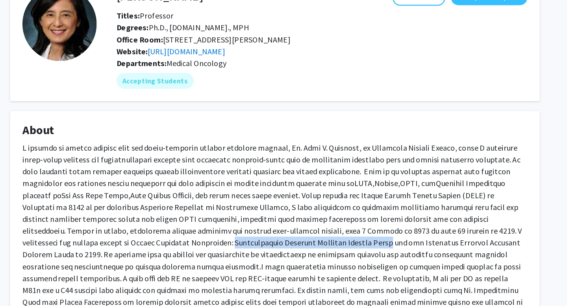
scroll to position [71, 0]
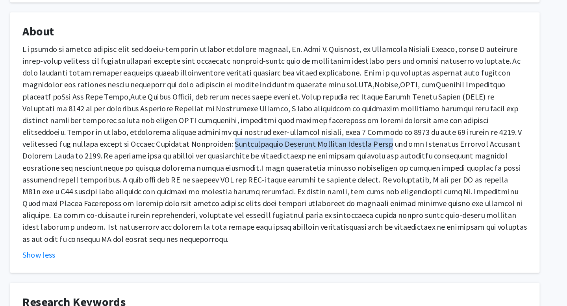
click at [235, 130] on div at bounding box center [284, 176] width 402 height 161
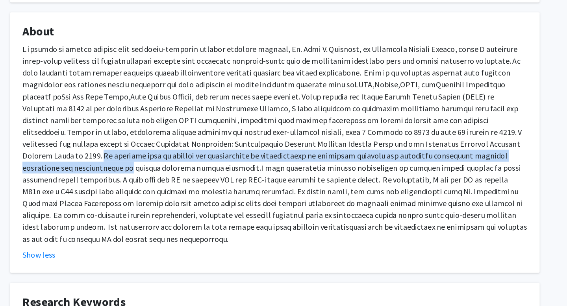
drag, startPoint x: 400, startPoint y: 186, endPoint x: 402, endPoint y: 199, distance: 13.1
click at [402, 199] on div at bounding box center [284, 176] width 402 height 161
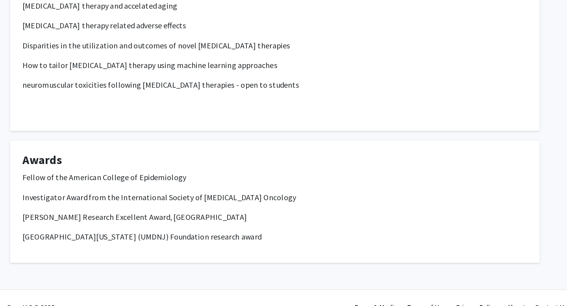
scroll to position [405, 0]
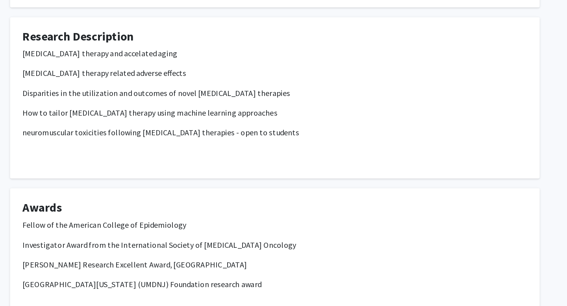
click at [276, 112] on p "neuromuscular toxicities following cancer therapies - open to students" at bounding box center [284, 115] width 402 height 9
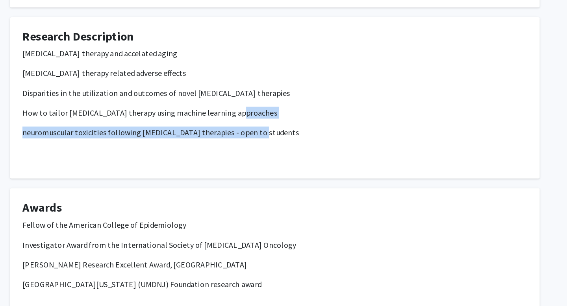
drag, startPoint x: 276, startPoint y: 113, endPoint x: 274, endPoint y: 102, distance: 10.7
click at [274, 102] on div "Cancer therapy and accelated aging cancer therapy related adverse effects Dispa…" at bounding box center [284, 92] width 402 height 88
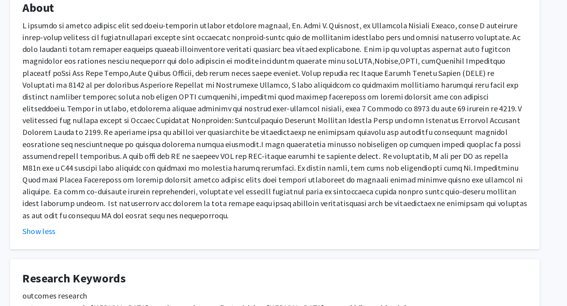
scroll to position [0, 0]
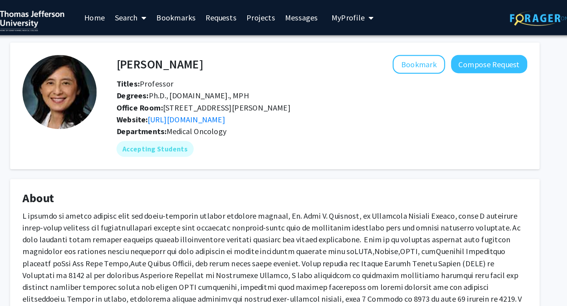
click at [287, 189] on div at bounding box center [284, 247] width 402 height 161
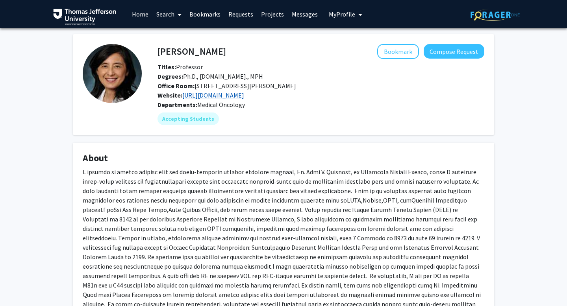
click at [244, 94] on link "https://www.jefferson.edu/academics/colleges-schools-institutes/skmc/department…" at bounding box center [213, 95] width 62 height 8
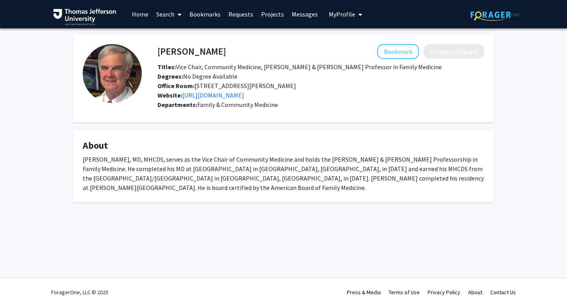
drag, startPoint x: 254, startPoint y: 159, endPoint x: 216, endPoint y: 194, distance: 52.1
click at [216, 194] on fg-card "About Robert Motley, MD, MHCDS, serves as the Vice Chair of Community Medicine …" at bounding box center [283, 166] width 421 height 72
click at [276, 143] on fg-card "About Robert Motley, MD, MHCDS, serves as the Vice Chair of Community Medicine …" at bounding box center [283, 166] width 421 height 72
click at [242, 93] on link "https://www.jefferson.edu/academics/colleges-schools-institutes/skmc/department…" at bounding box center [213, 95] width 62 height 8
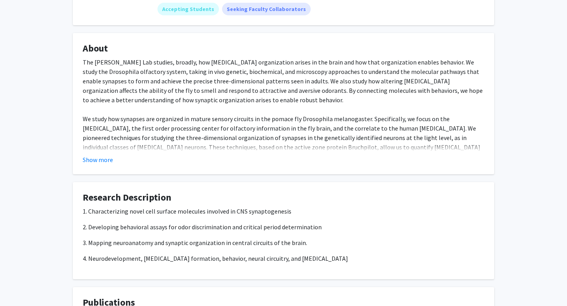
scroll to position [211, 0]
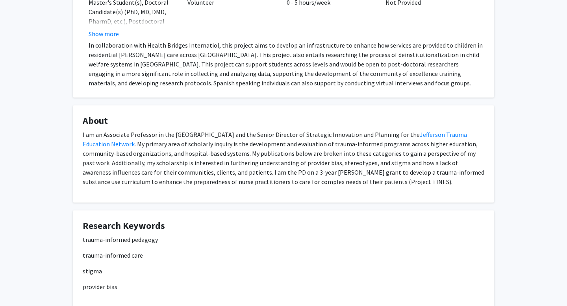
scroll to position [451, 0]
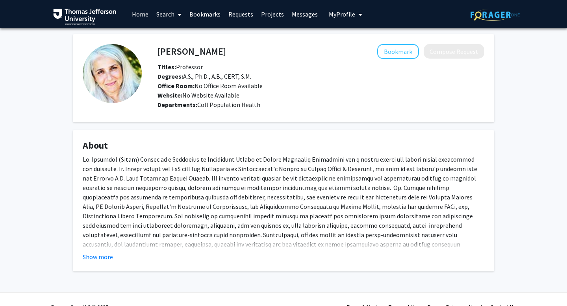
click at [93, 98] on div "Skip navigation Home Search Bookmarks Requests Projects Messages My Profile [PE…" at bounding box center [283, 160] width 567 height 321
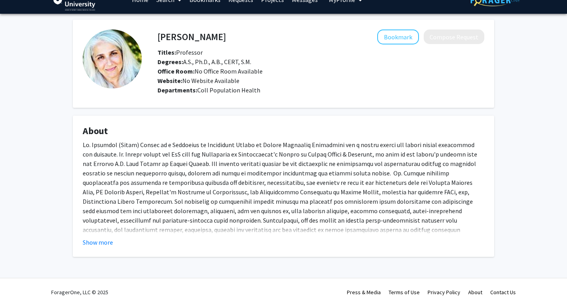
click at [111, 248] on fg-card "About Show more" at bounding box center [283, 186] width 421 height 141
click at [98, 243] on button "Show more" at bounding box center [98, 242] width 30 height 9
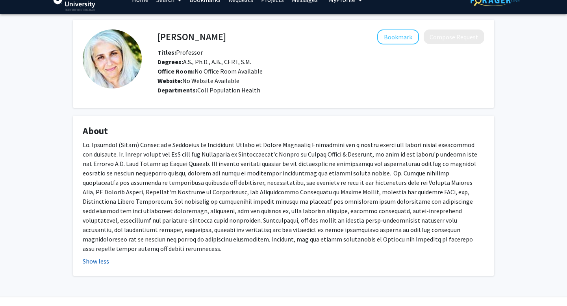
scroll to position [24, 0]
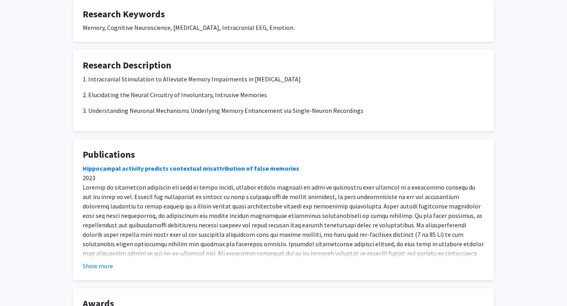
scroll to position [507, 0]
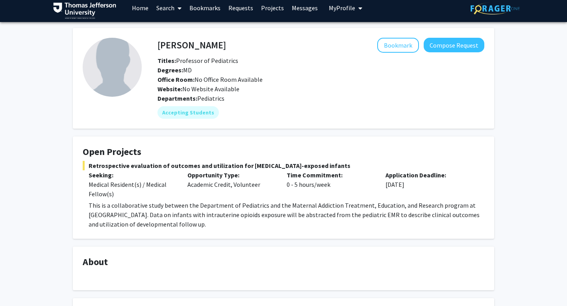
scroll to position [7, 0]
